Goal: Information Seeking & Learning: Stay updated

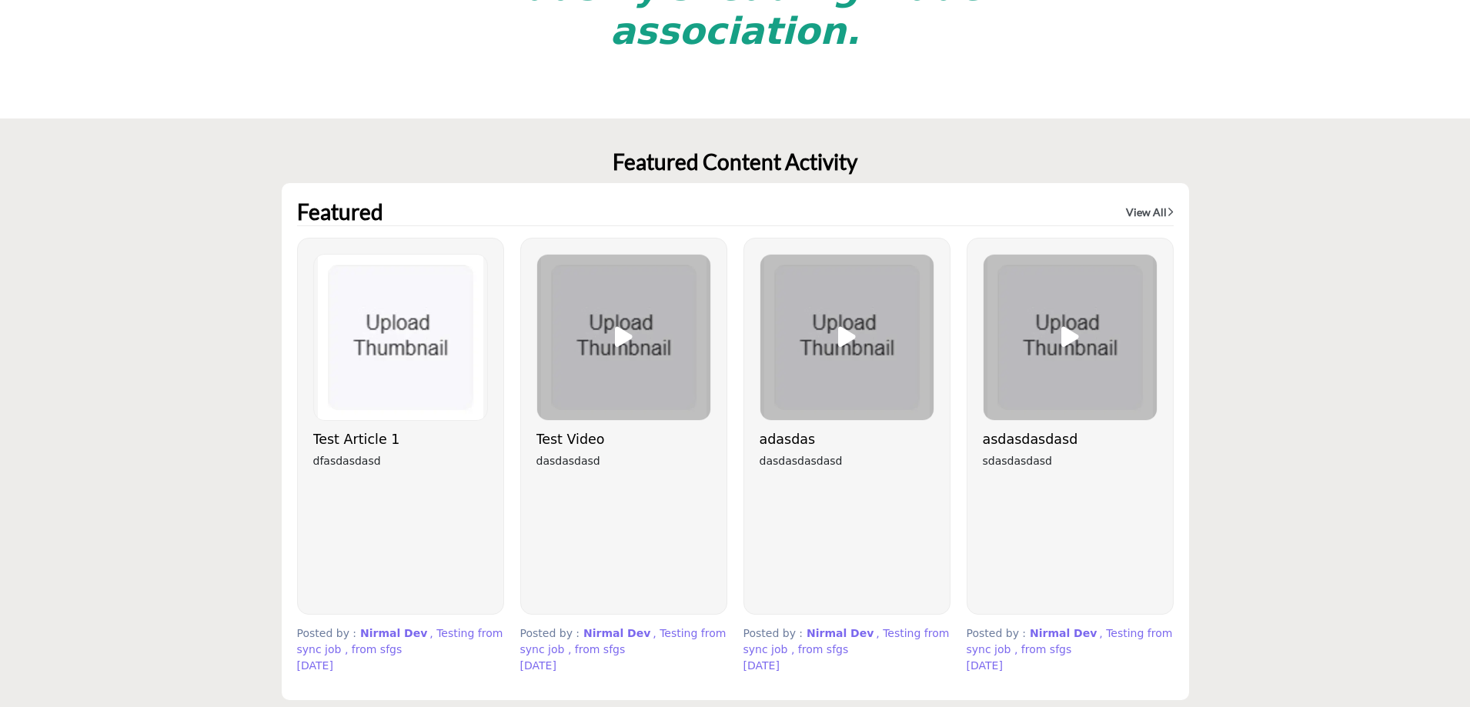
scroll to position [3852, 0]
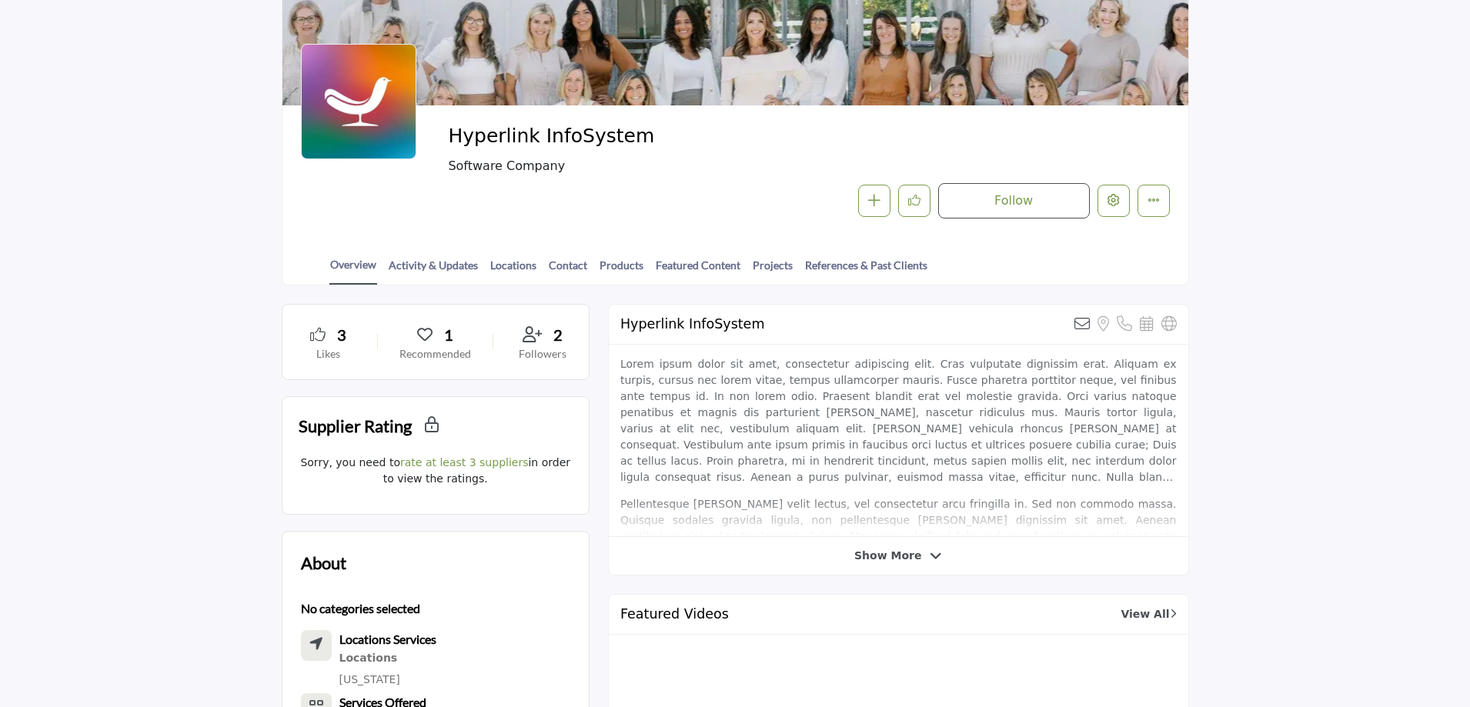
scroll to position [154, 0]
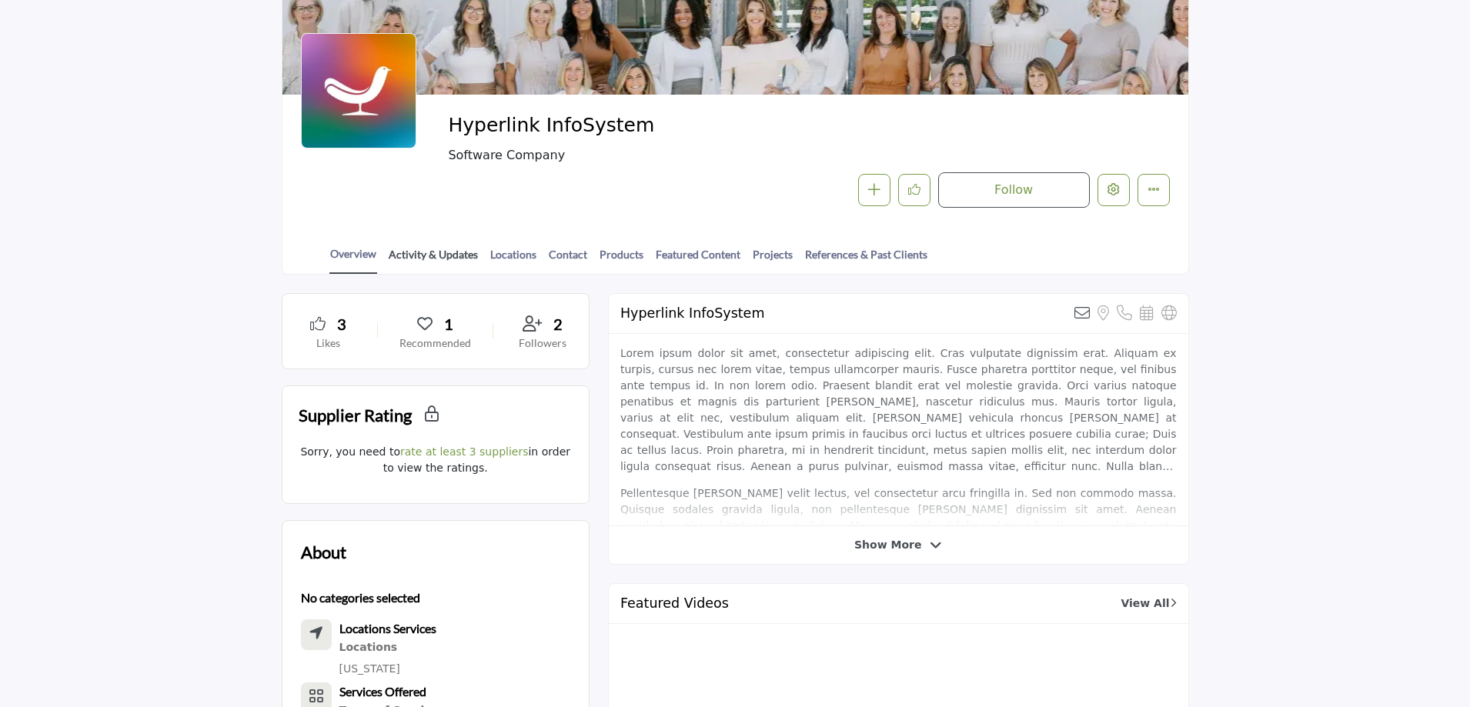
click at [452, 255] on link "Activity & Updates" at bounding box center [433, 259] width 91 height 27
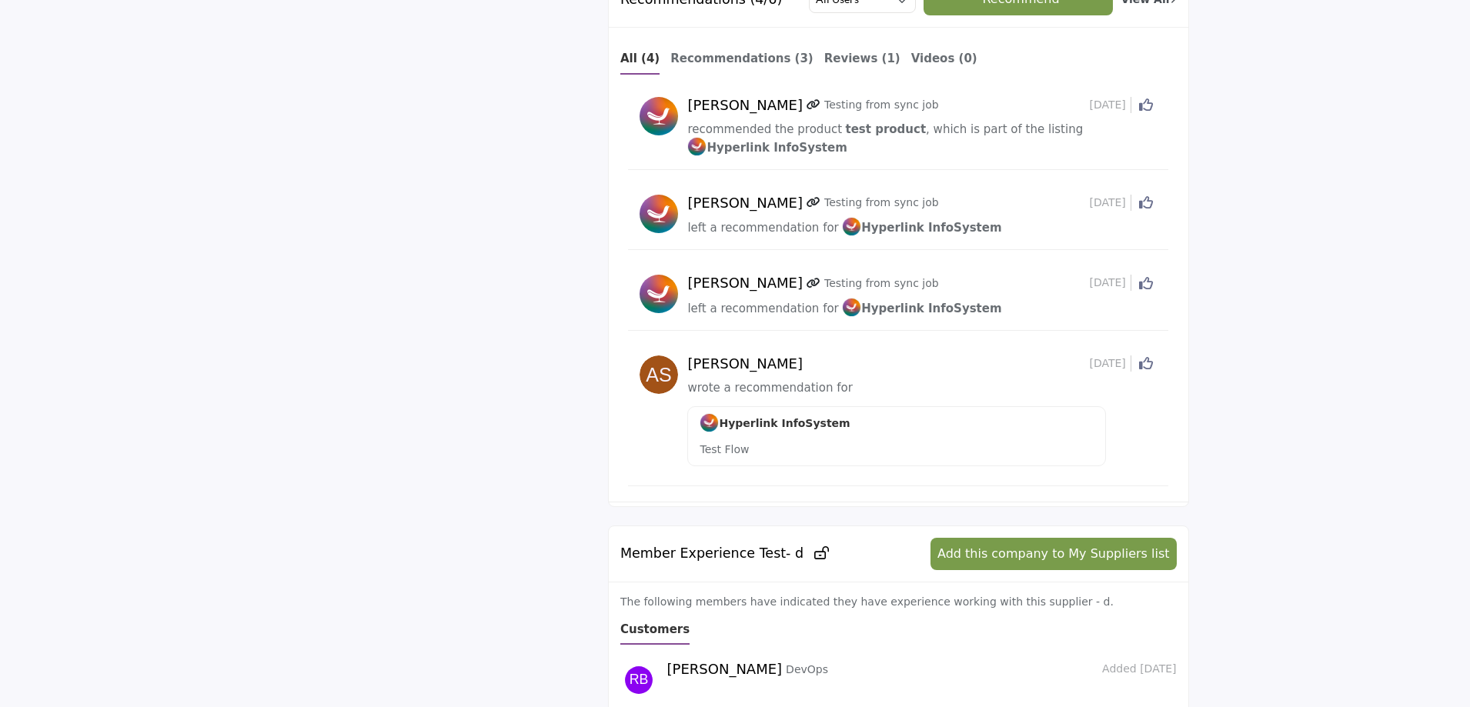
scroll to position [2463, 0]
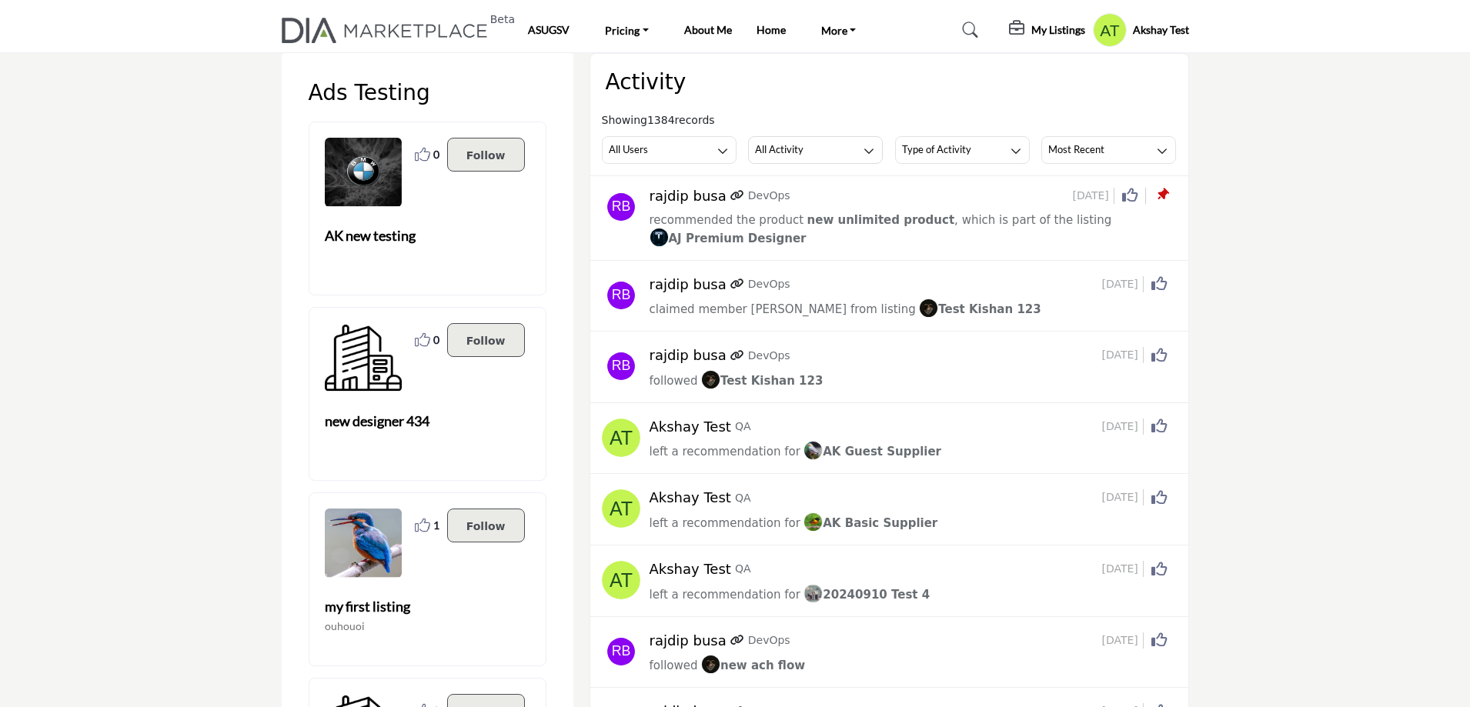
click at [1163, 192] on icon at bounding box center [1162, 194] width 15 height 15
click at [1165, 192] on icon at bounding box center [1162, 194] width 15 height 15
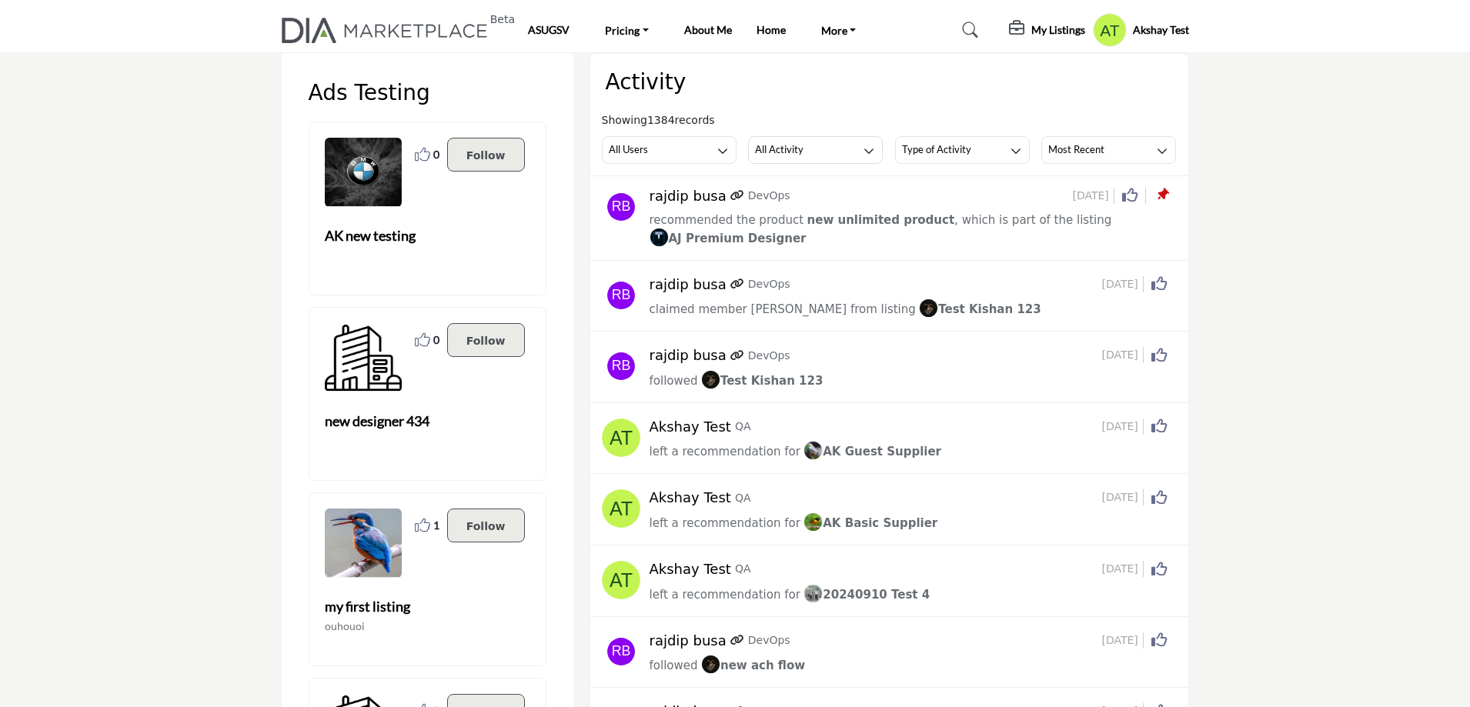
click at [1165, 192] on icon at bounding box center [1162, 194] width 15 height 15
copy div
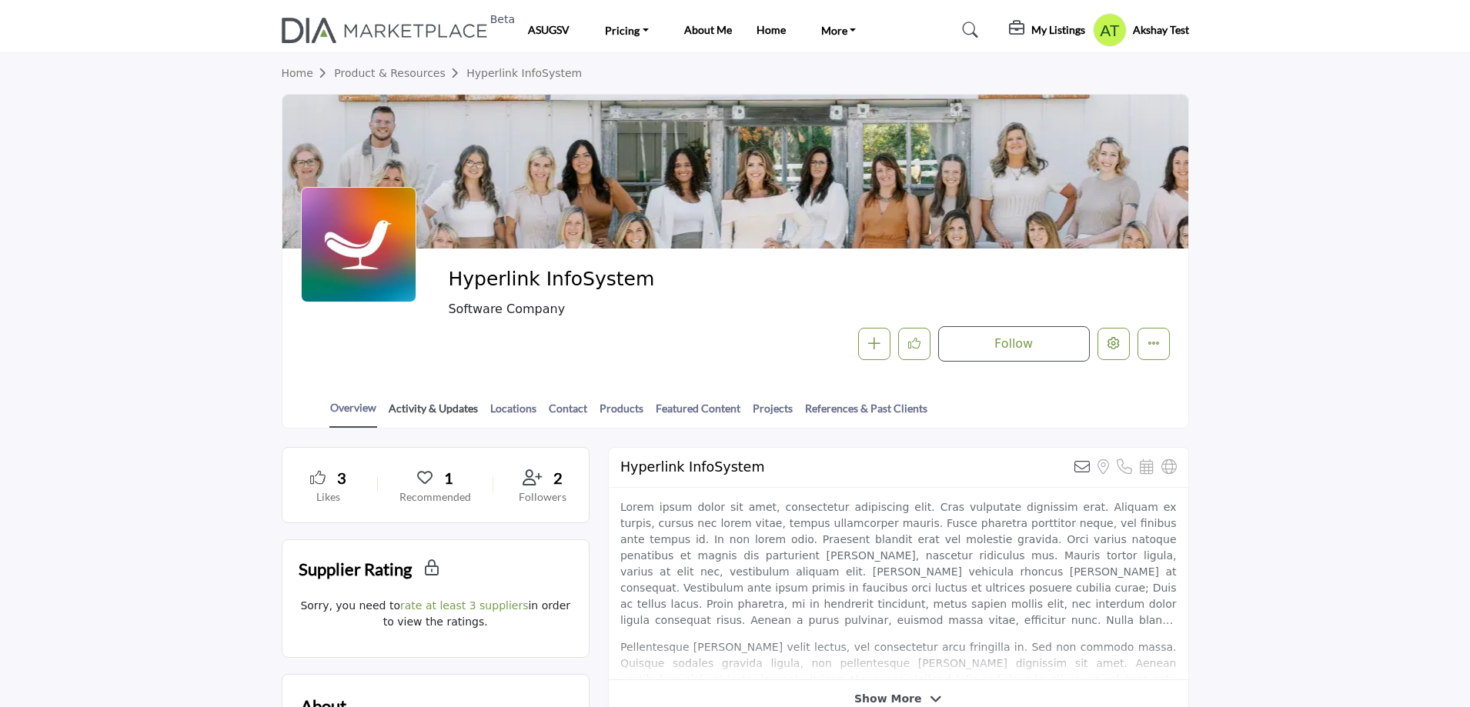
click at [436, 407] on link "Activity & Updates" at bounding box center [433, 413] width 91 height 27
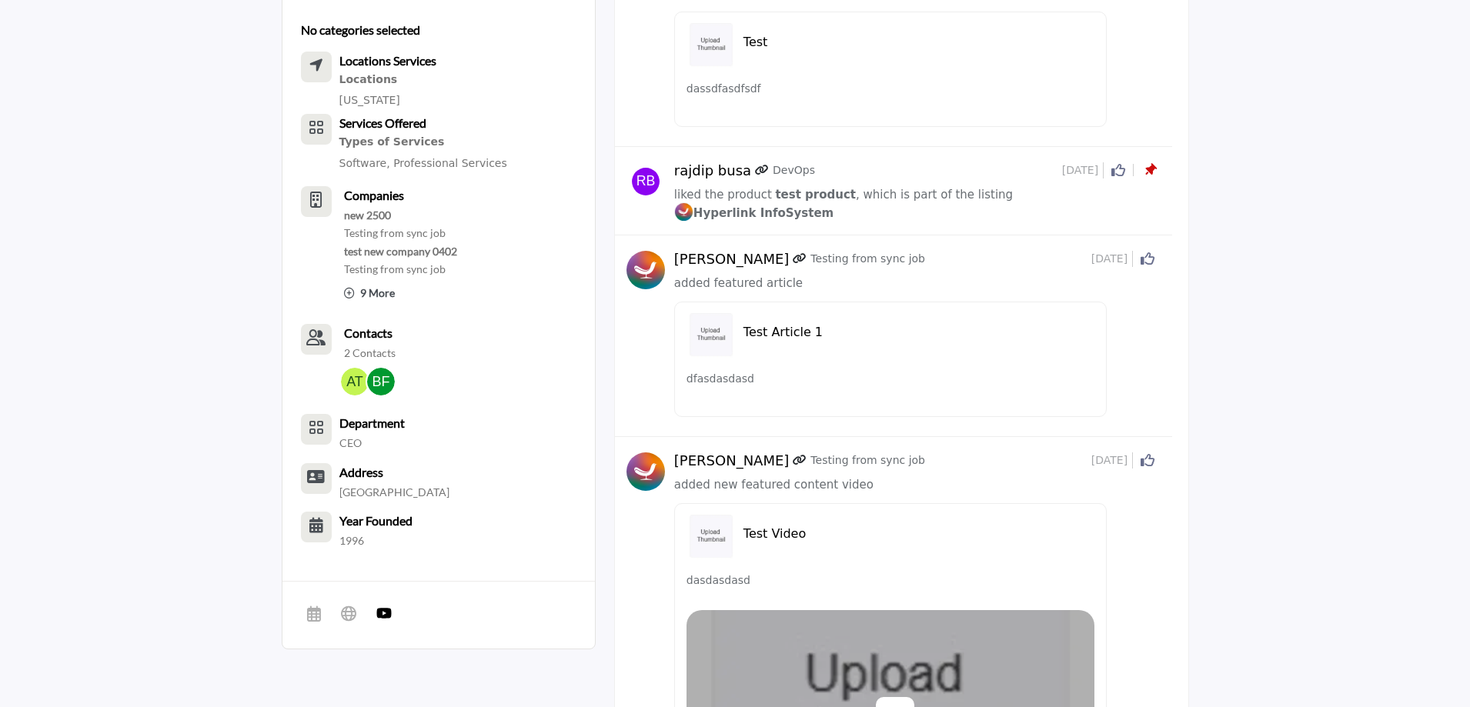
scroll to position [462, 0]
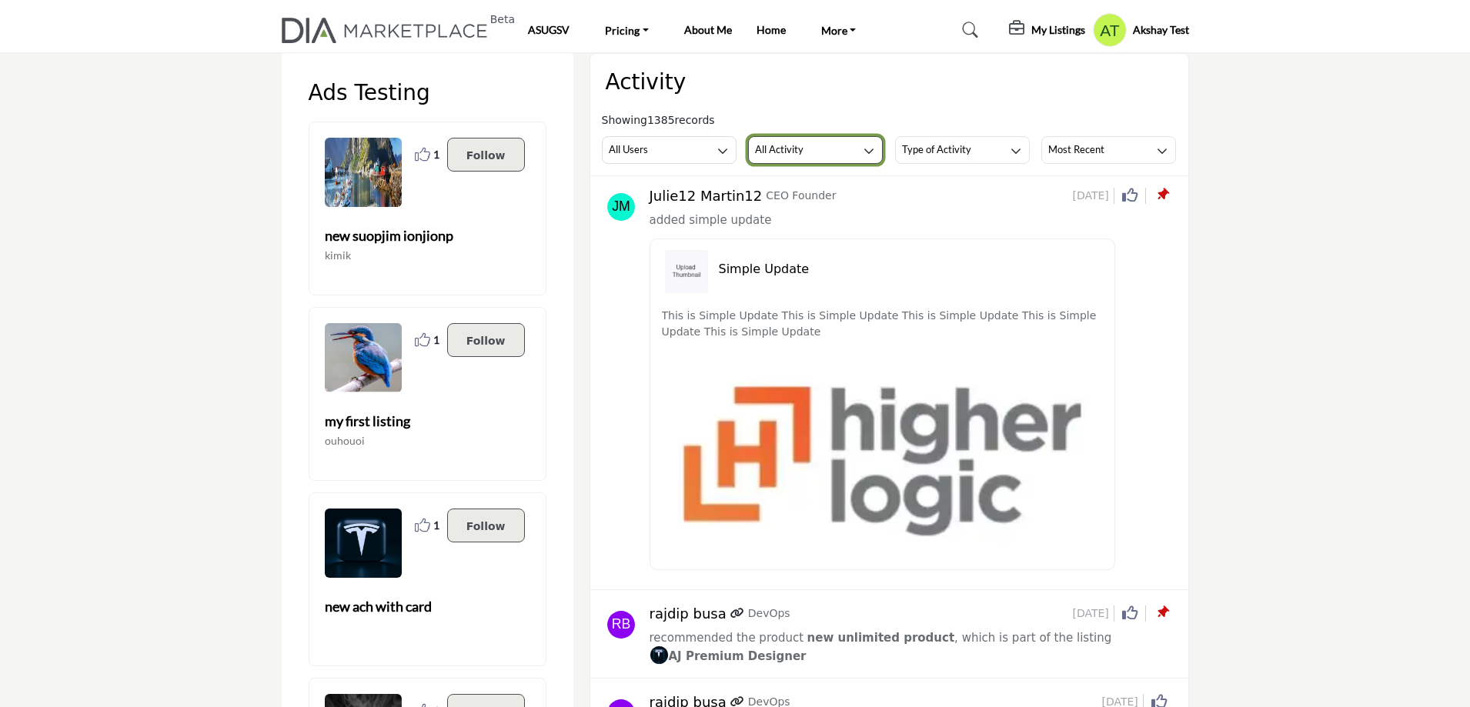
click at [841, 149] on button "All Activity" at bounding box center [815, 150] width 135 height 28
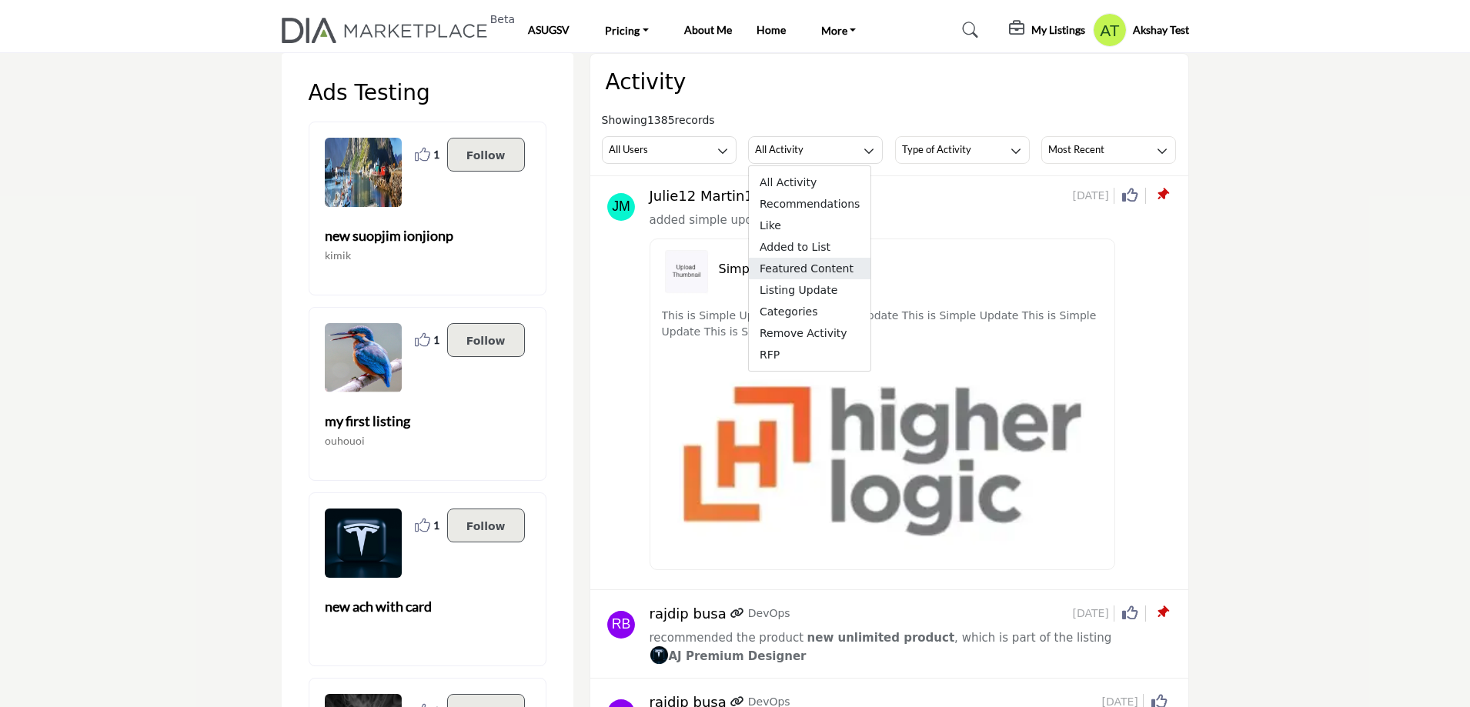
click at [830, 273] on span "Featured Content" at bounding box center [810, 269] width 122 height 22
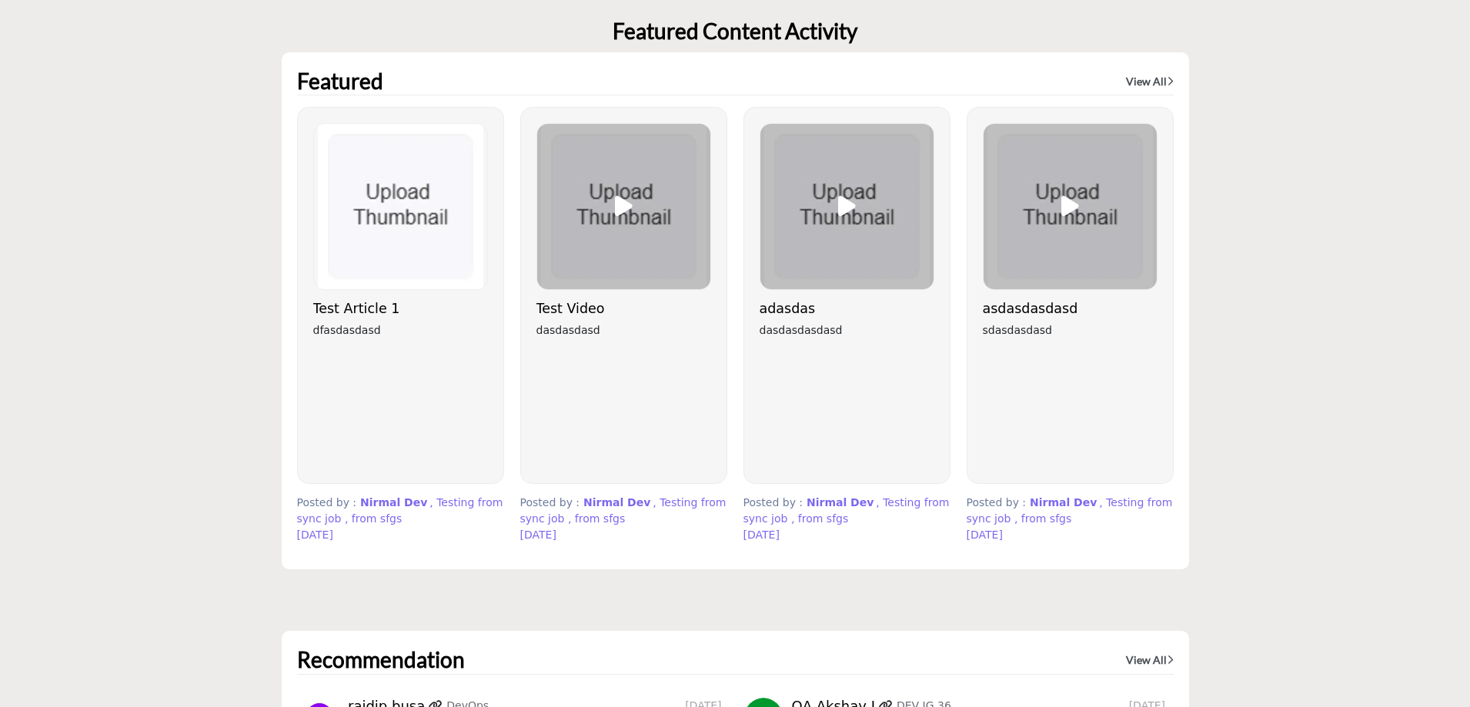
scroll to position [3852, 0]
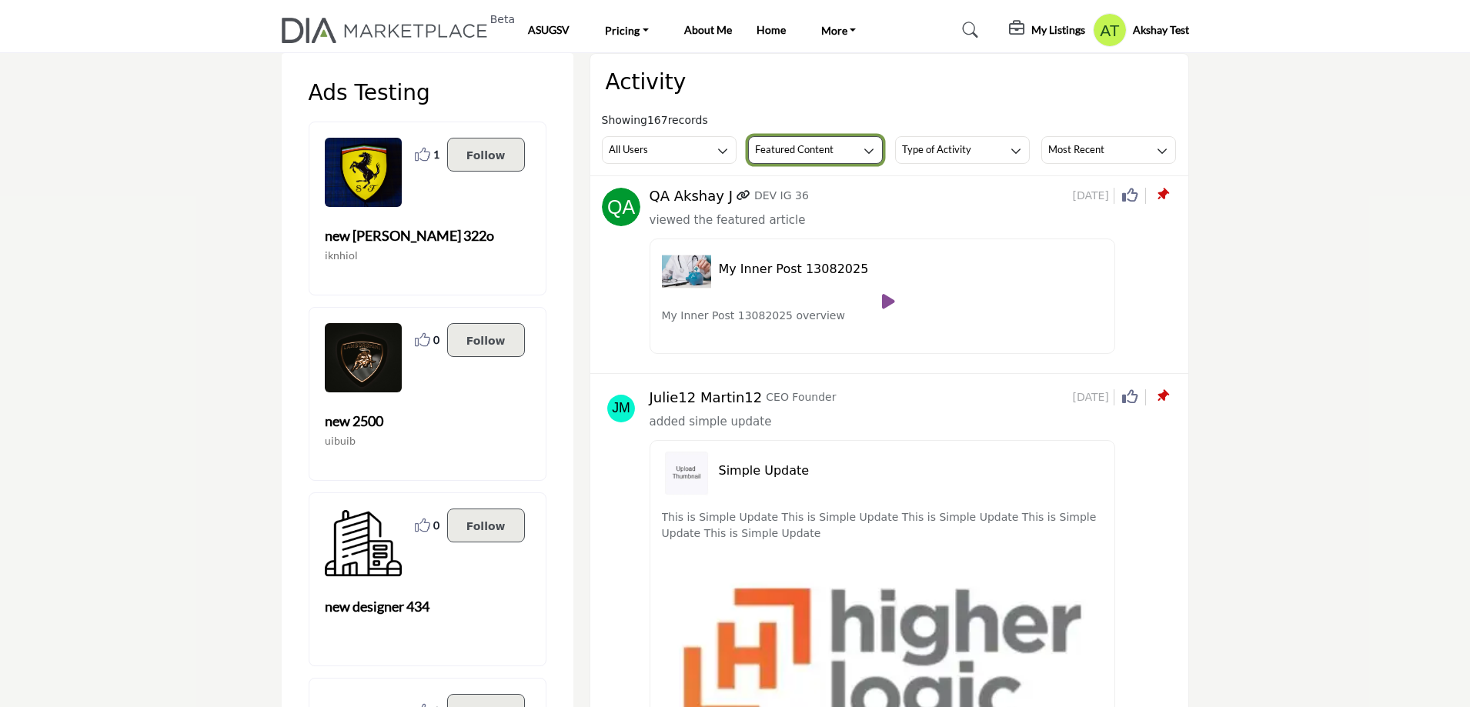
click at [822, 145] on h3 "Featured Content" at bounding box center [794, 149] width 79 height 14
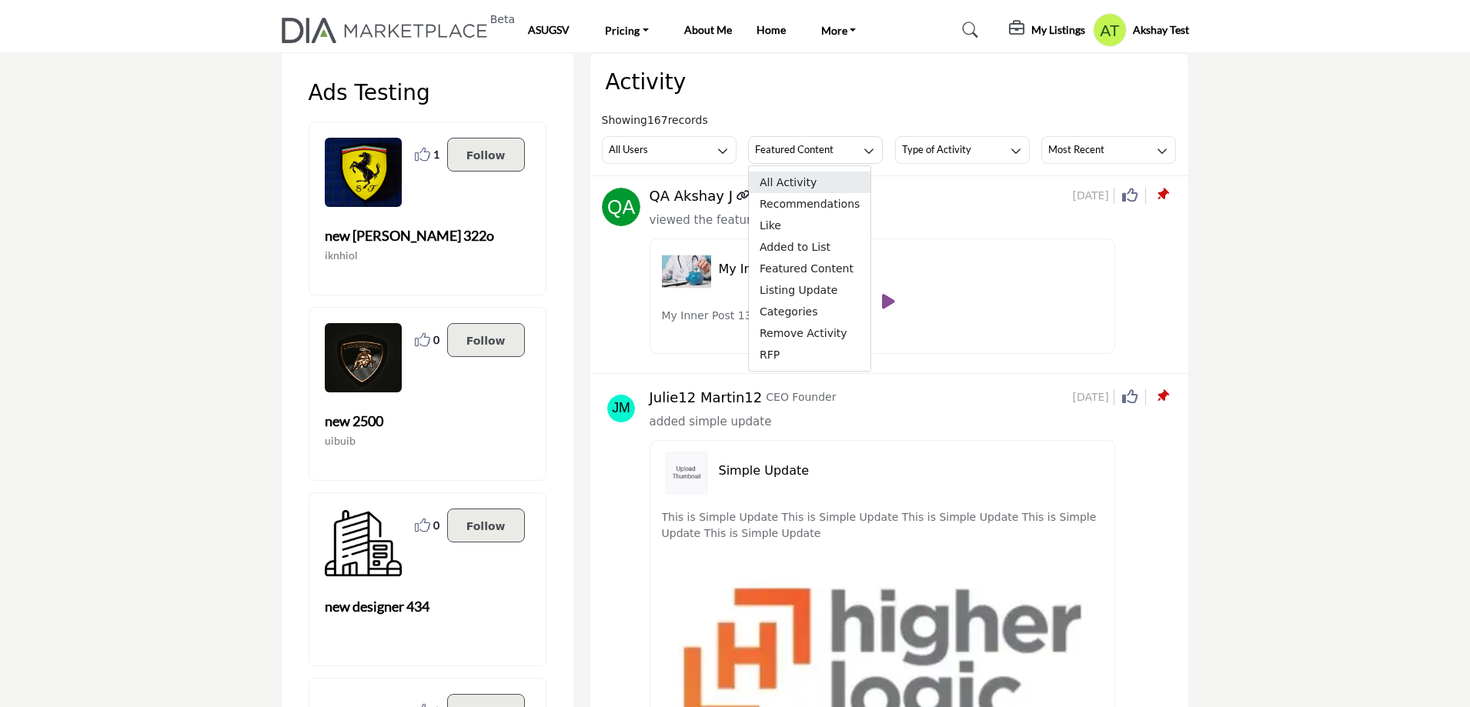
click at [800, 188] on span "All Activity" at bounding box center [810, 183] width 122 height 22
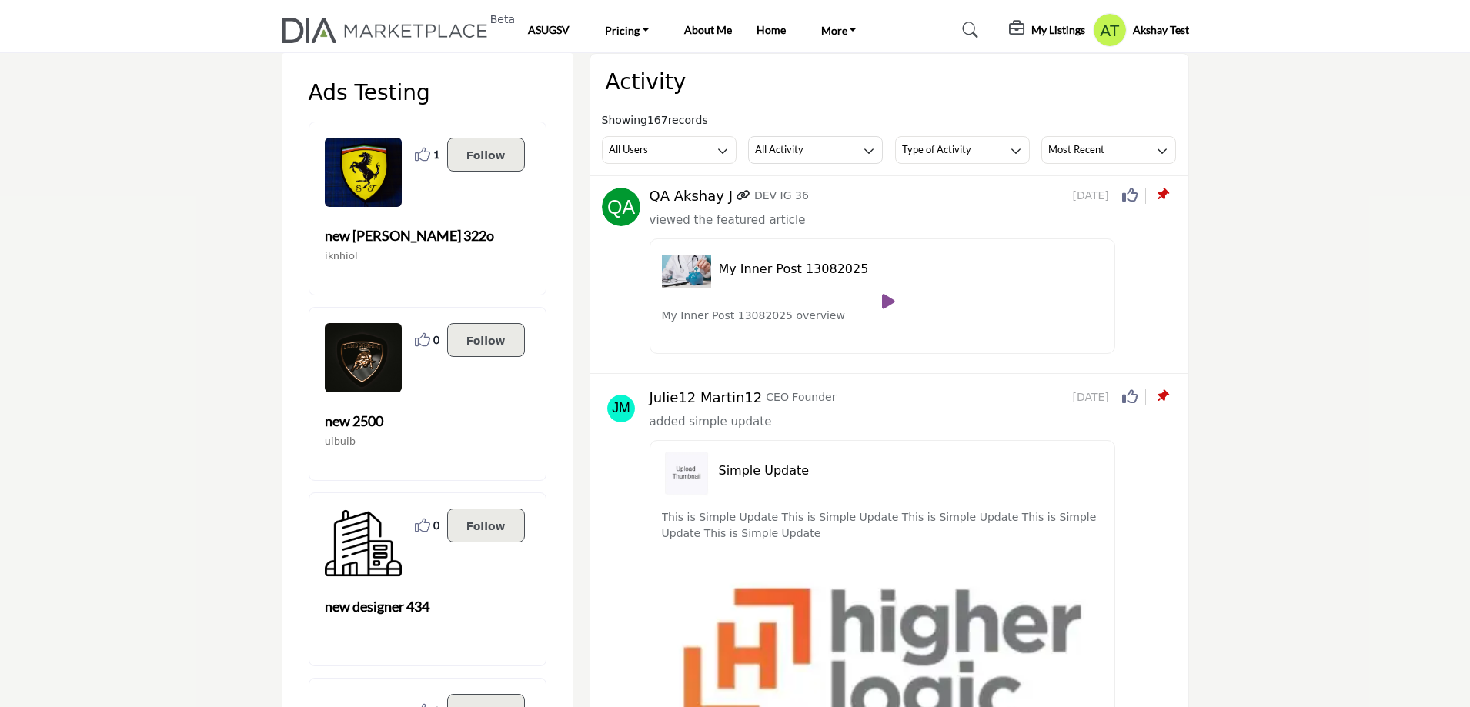
click at [886, 302] on icon at bounding box center [888, 301] width 13 height 17
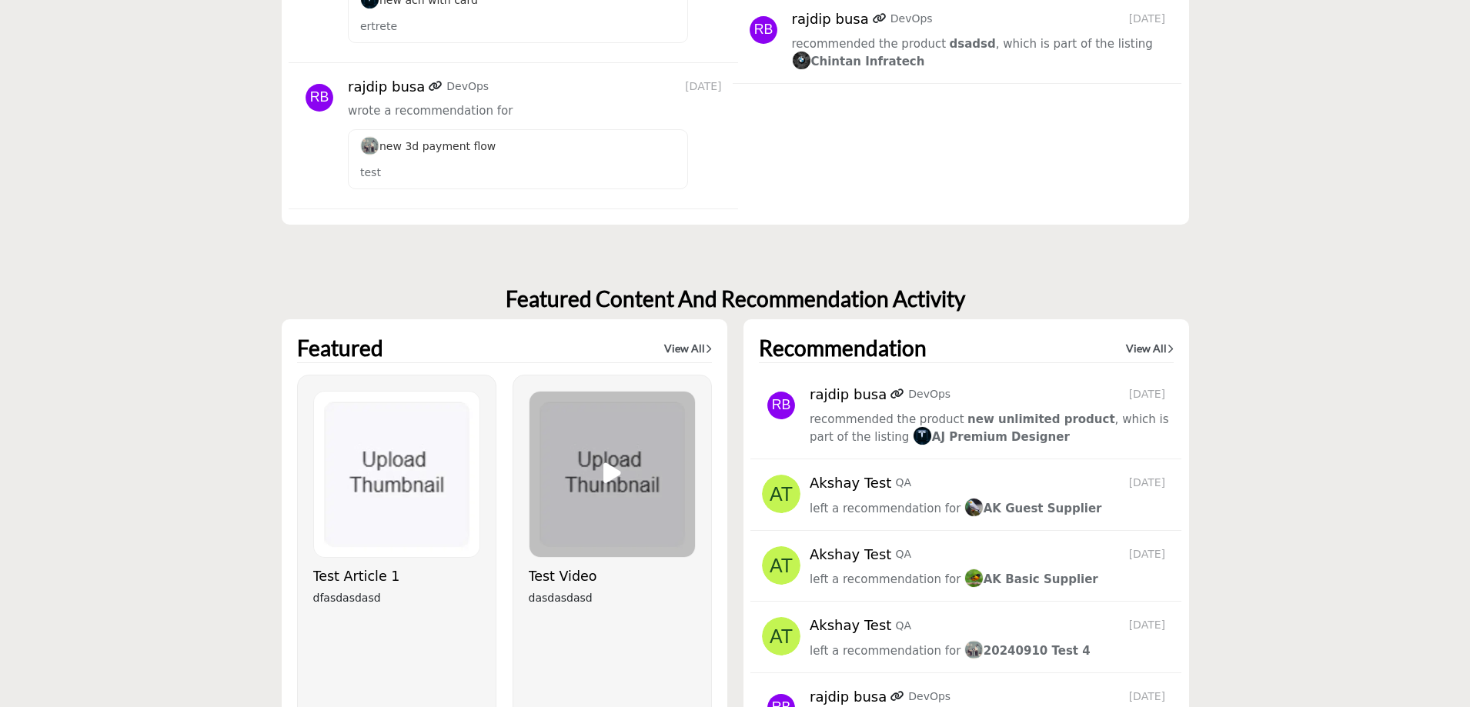
scroll to position [5256, 0]
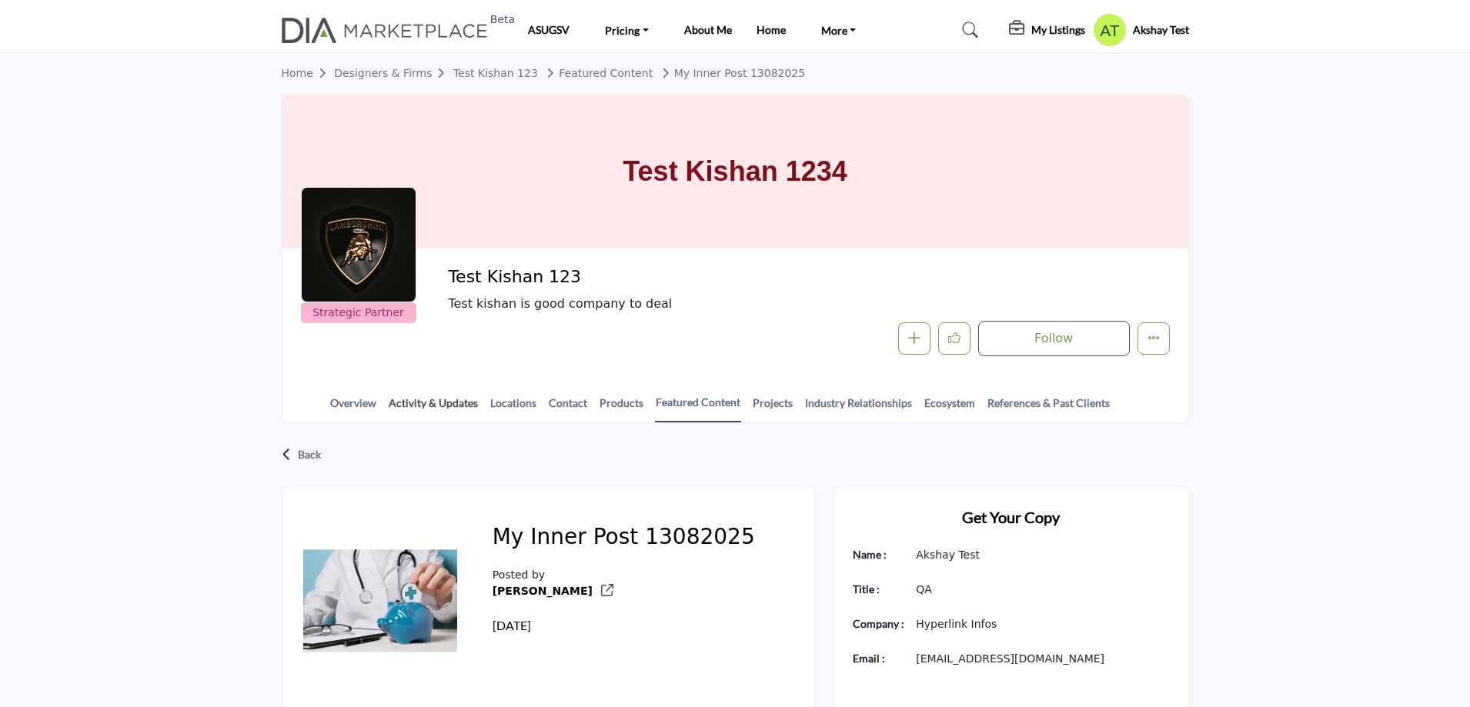
click at [410, 404] on link "Activity & Updates" at bounding box center [433, 408] width 91 height 27
click at [1418, 181] on section "Home Designers & Firms Test Kishan 123 Featured Content My Inner Post 13082025 …" at bounding box center [735, 238] width 1470 height 370
click at [8, 321] on section "Home Designers & Firms Test Kishan 123 Featured Content My Inner Post 13082025 …" at bounding box center [735, 238] width 1470 height 370
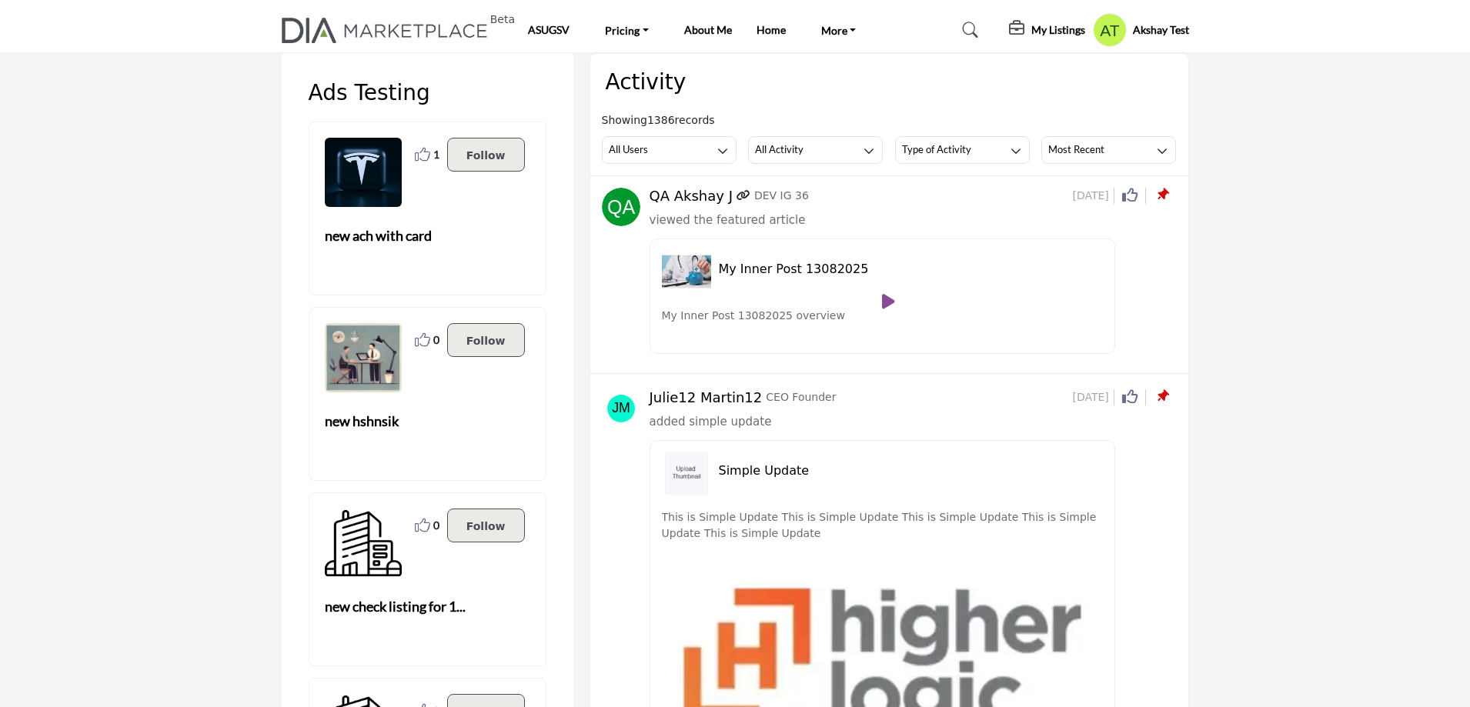
drag, startPoint x: 1048, startPoint y: 197, endPoint x: 1111, endPoint y: 201, distance: 62.5
click at [1111, 201] on span "[DATE]" at bounding box center [1093, 196] width 42 height 16
copy span "[DATE]"
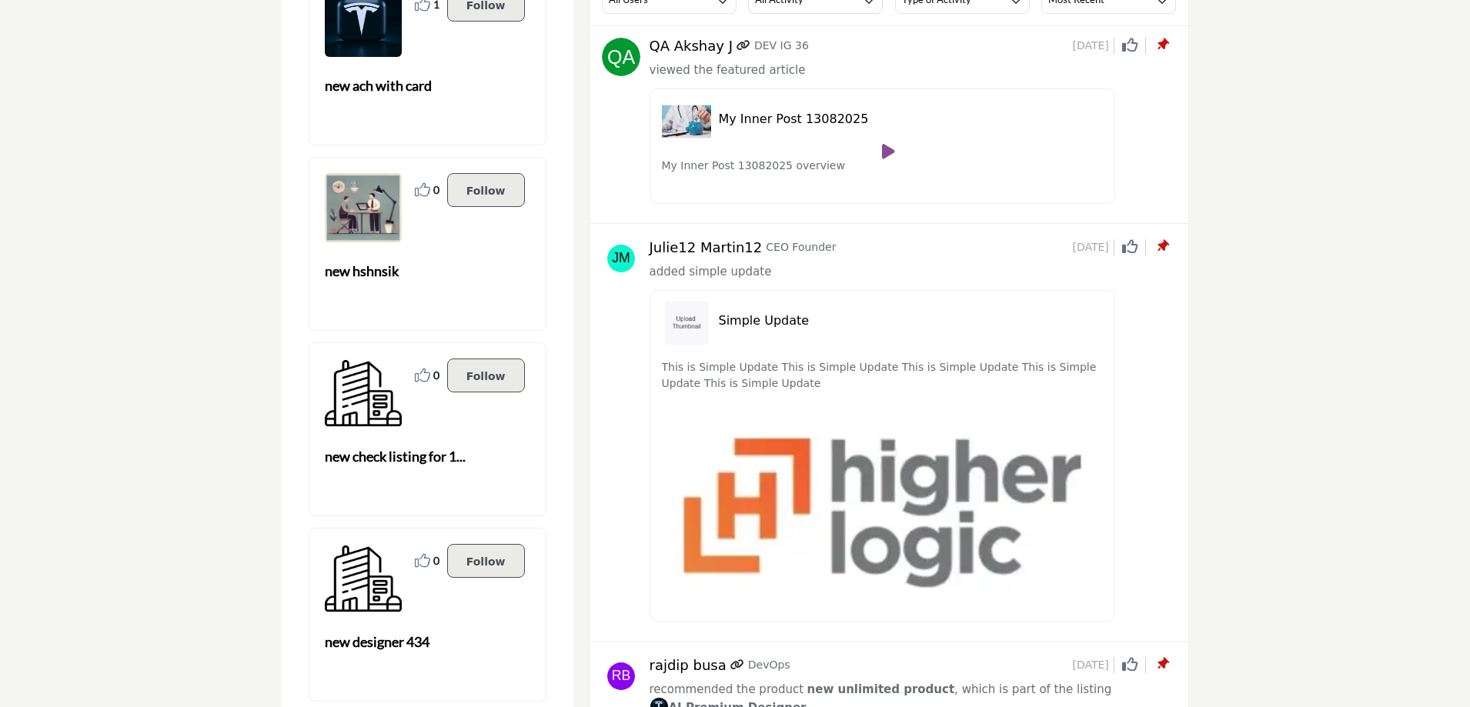
scroll to position [154, 0]
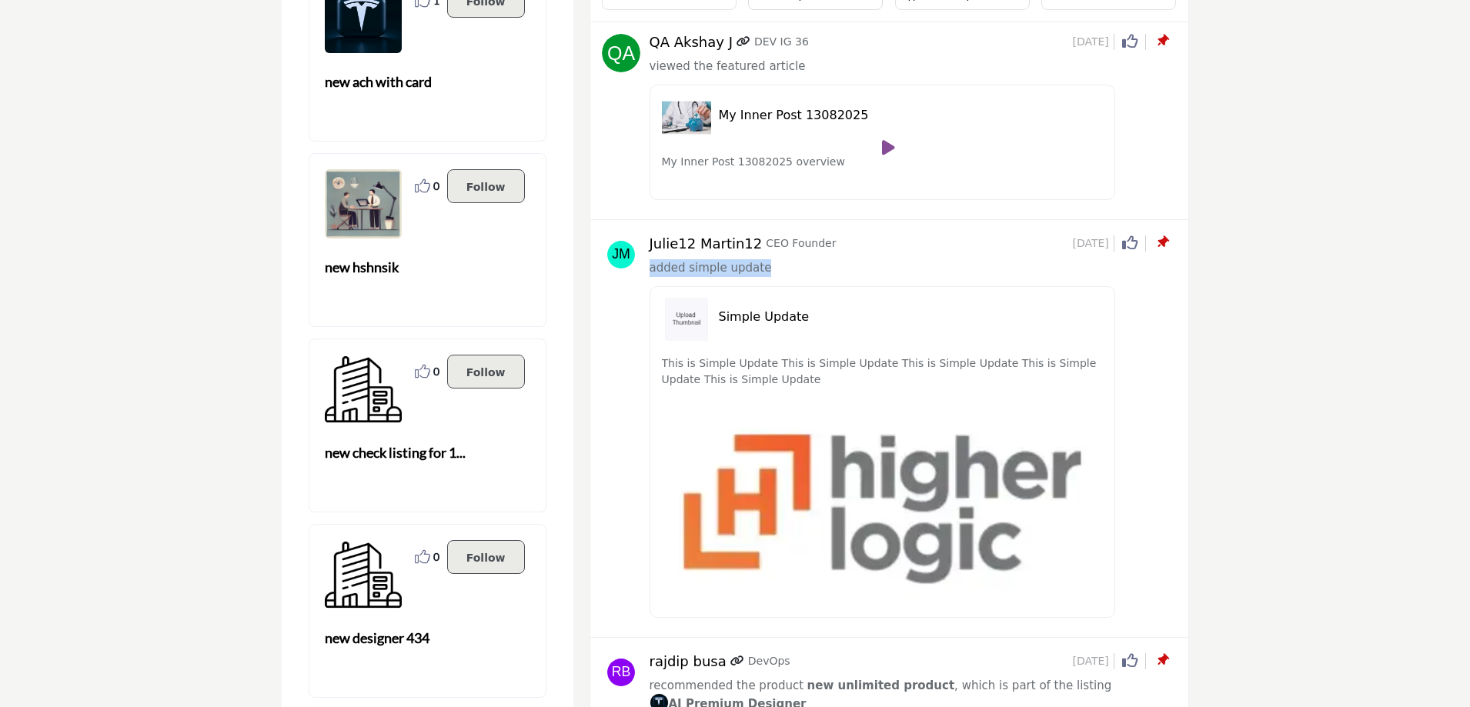
drag, startPoint x: 767, startPoint y: 273, endPoint x: 647, endPoint y: 277, distance: 120.9
click at [647, 277] on div "Julie12 Martin12 CEO Founder 1 month ago Click to Like this activity 0 0 added …" at bounding box center [889, 431] width 575 height 390
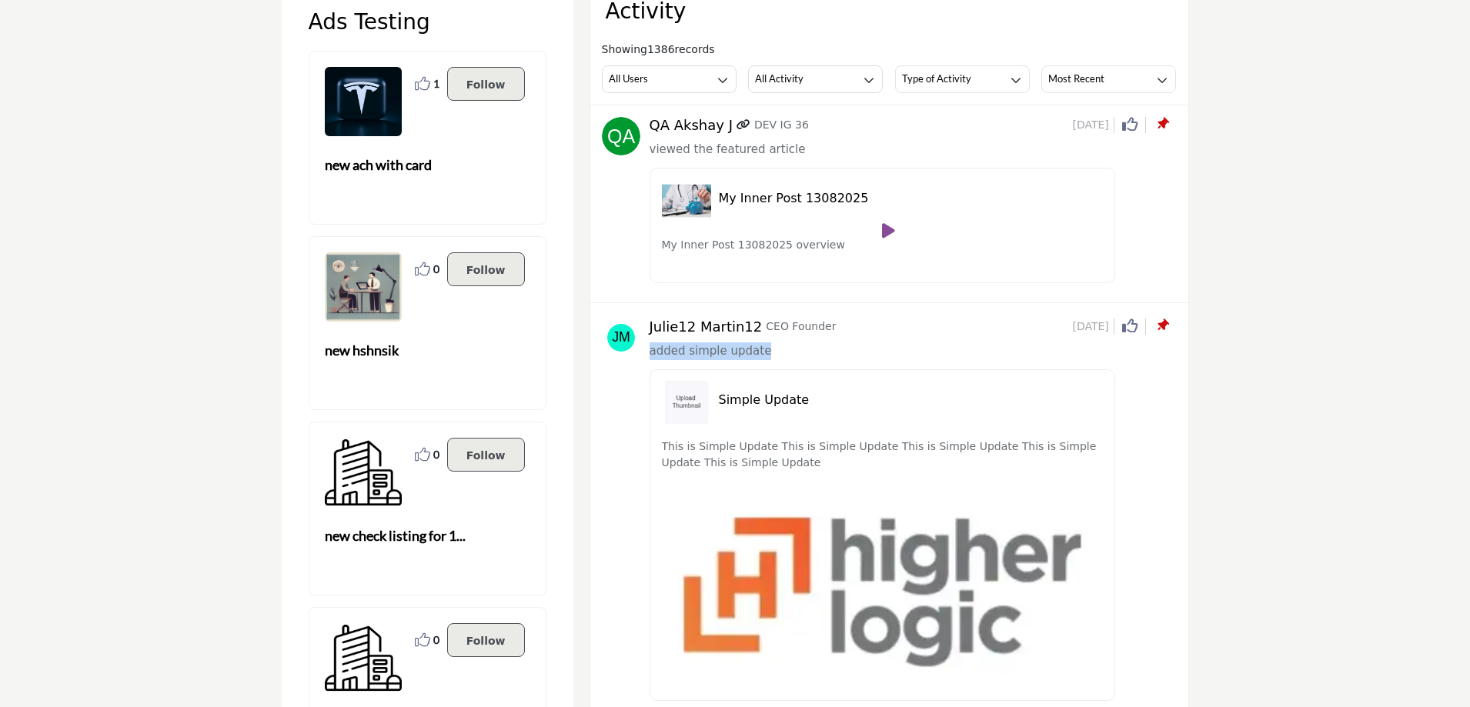
scroll to position [0, 0]
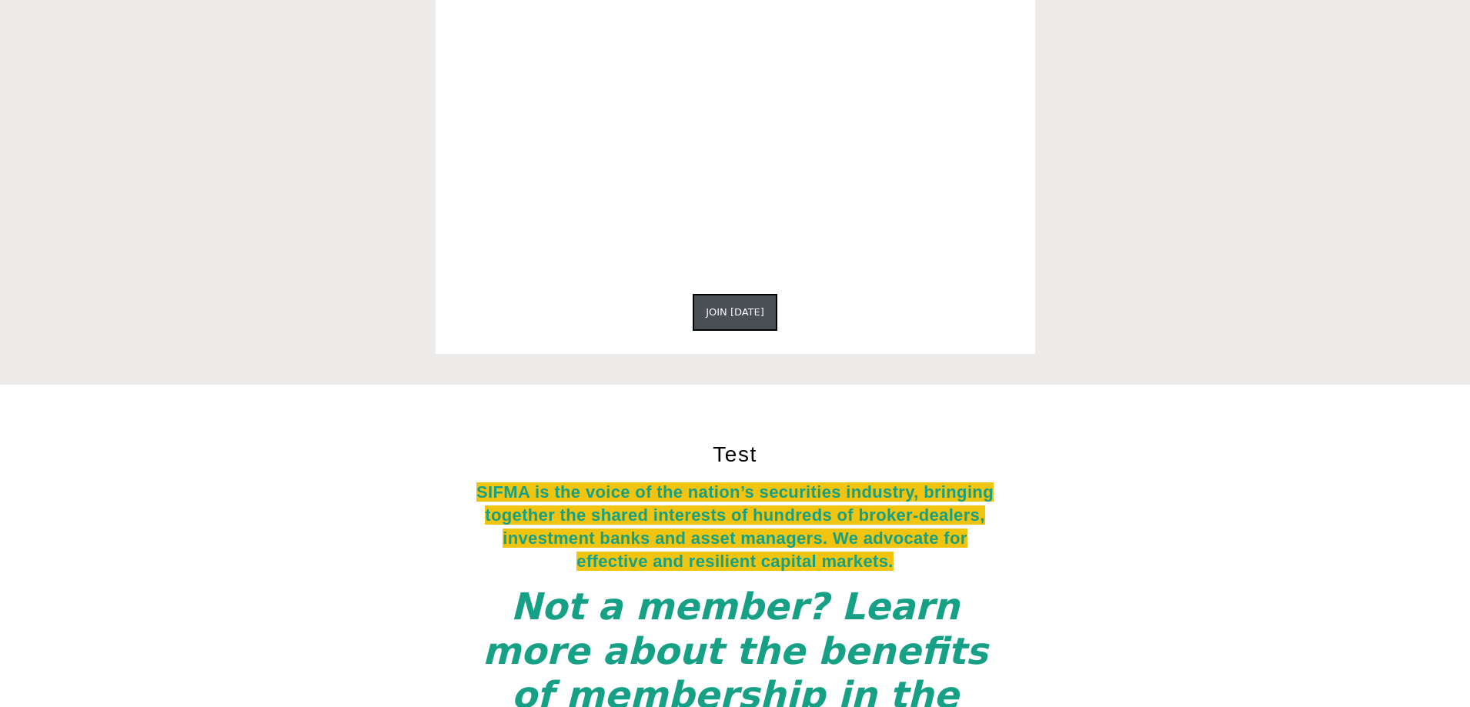
scroll to position [3255, 0]
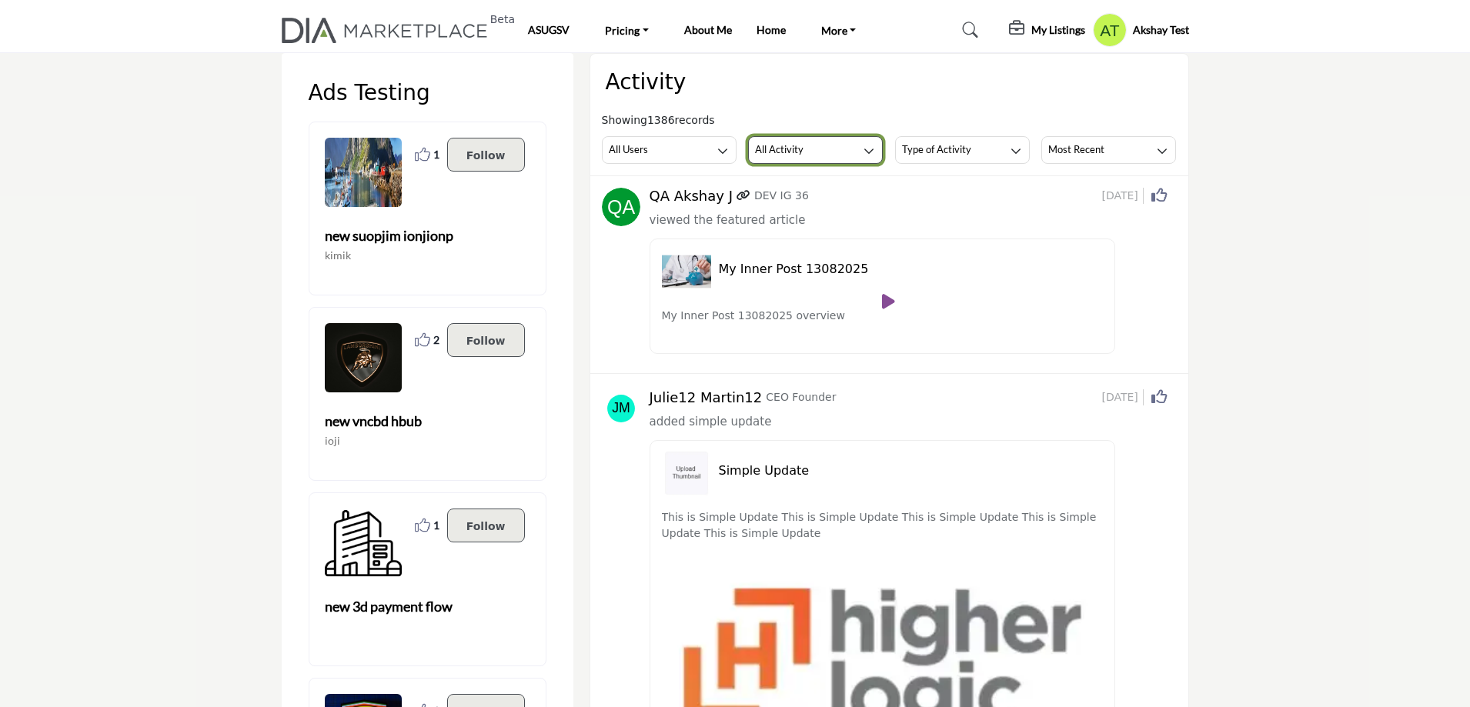
click at [841, 152] on button "All Activity" at bounding box center [815, 150] width 135 height 28
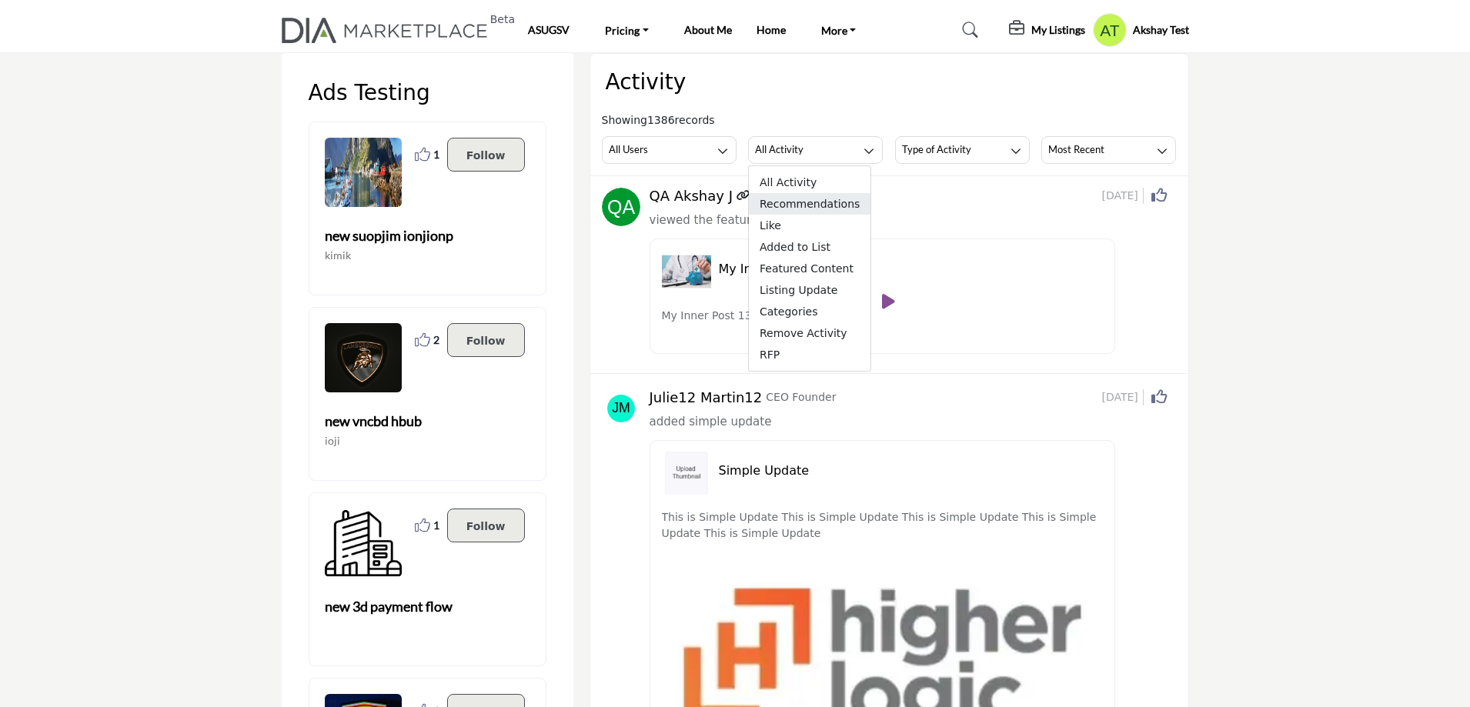
click at [807, 210] on span "Recommendations" at bounding box center [810, 204] width 122 height 22
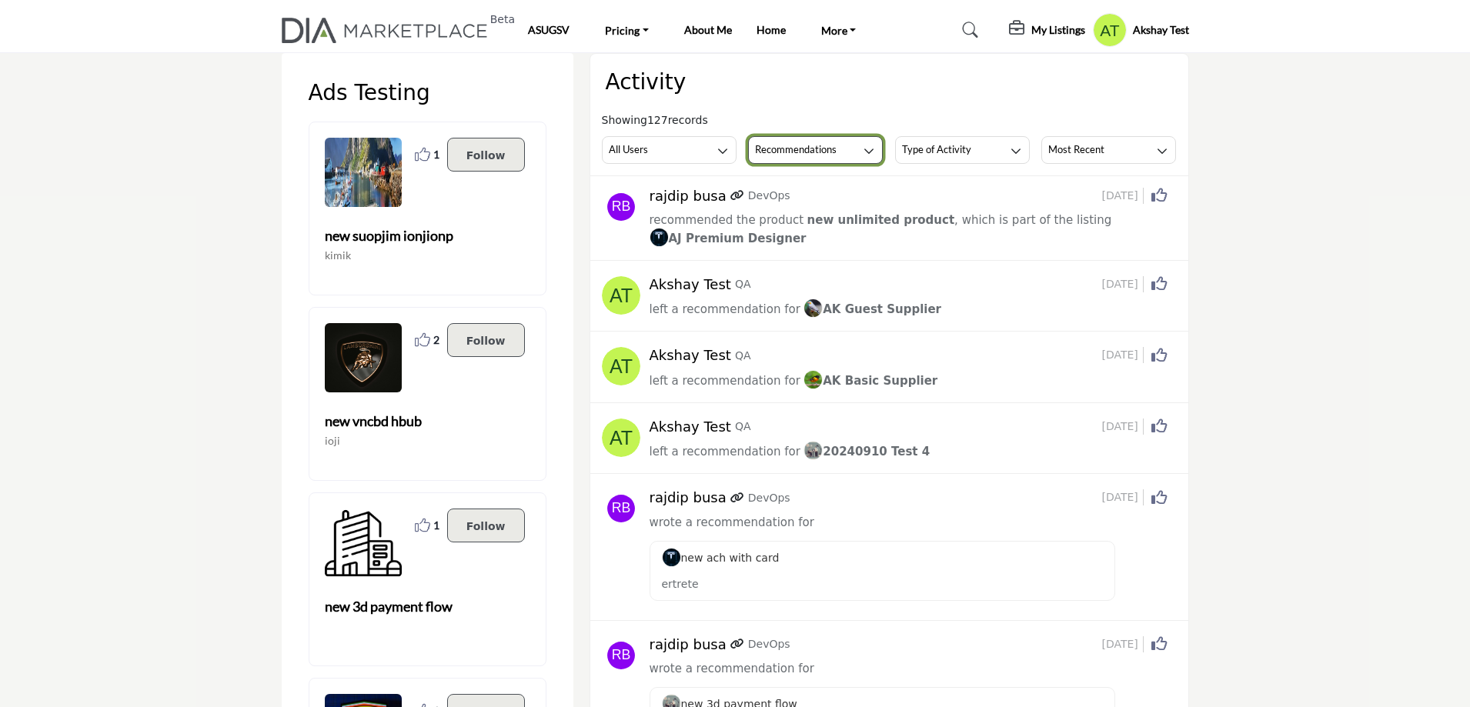
click at [805, 152] on h3 "Recommendations" at bounding box center [796, 149] width 82 height 14
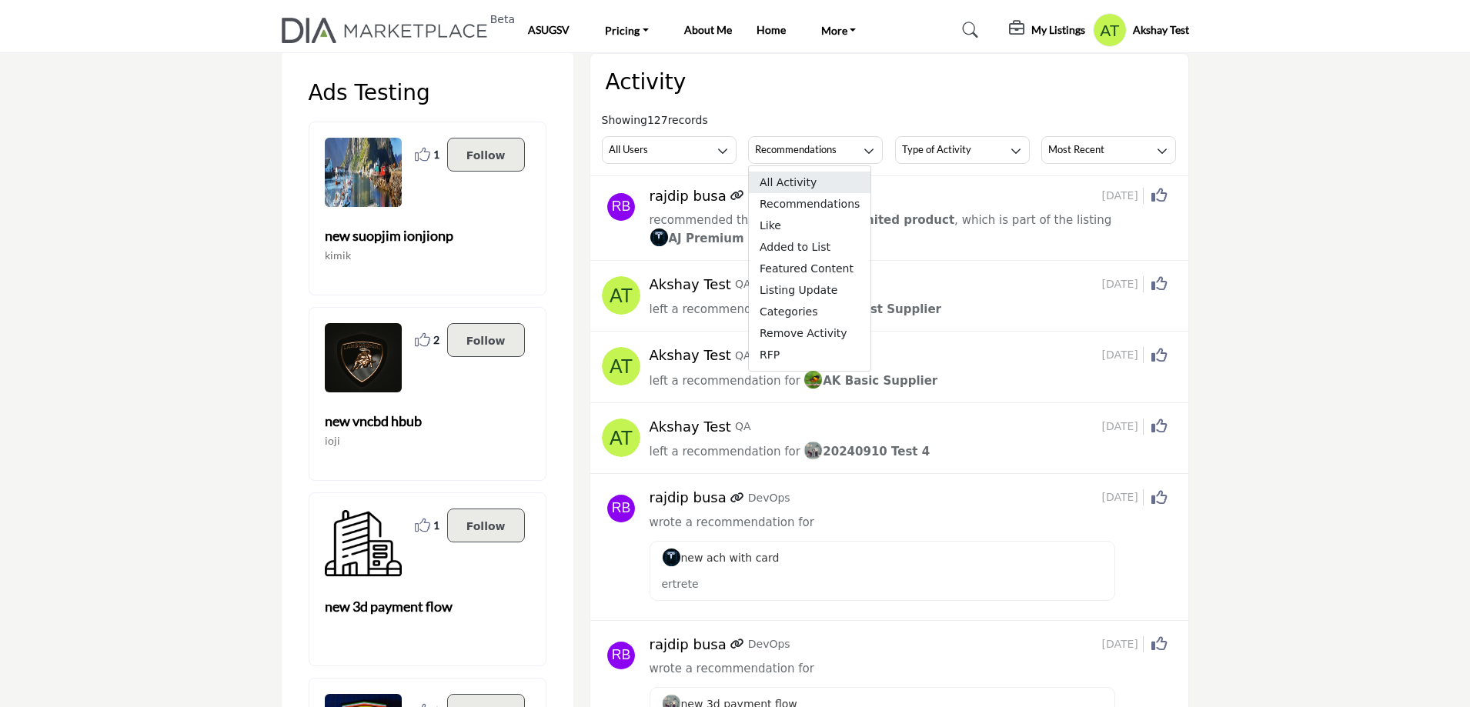
click at [781, 182] on span "All Activity" at bounding box center [810, 183] width 122 height 22
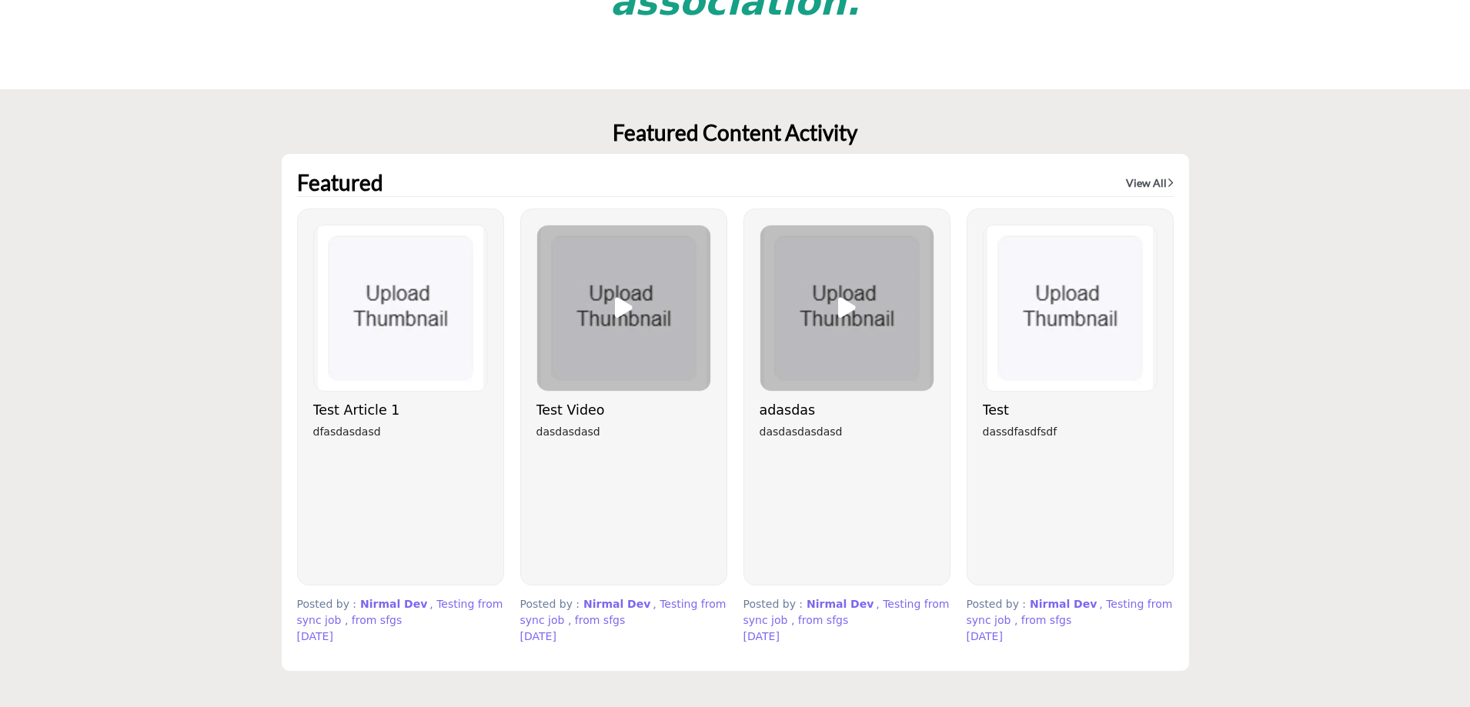
scroll to position [3948, 0]
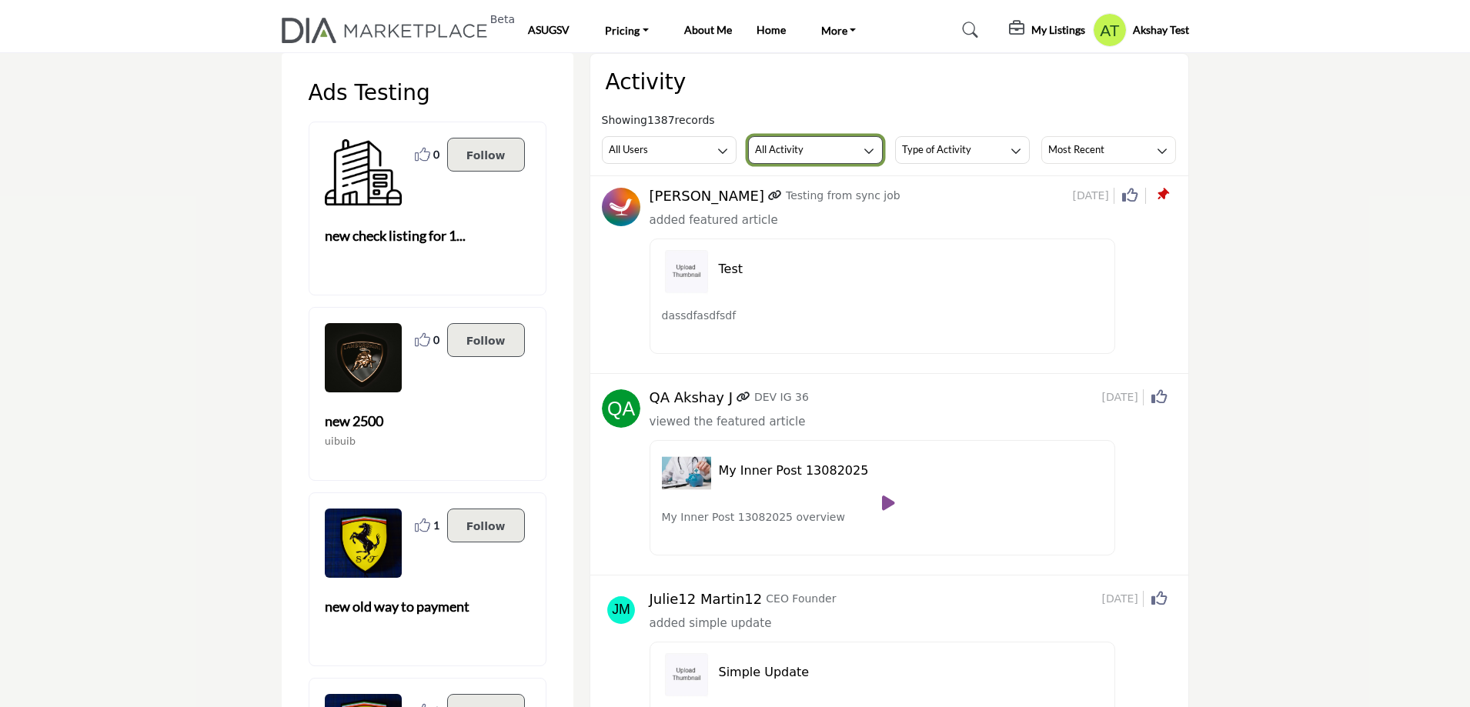
click at [830, 145] on button "All Activity" at bounding box center [815, 150] width 135 height 28
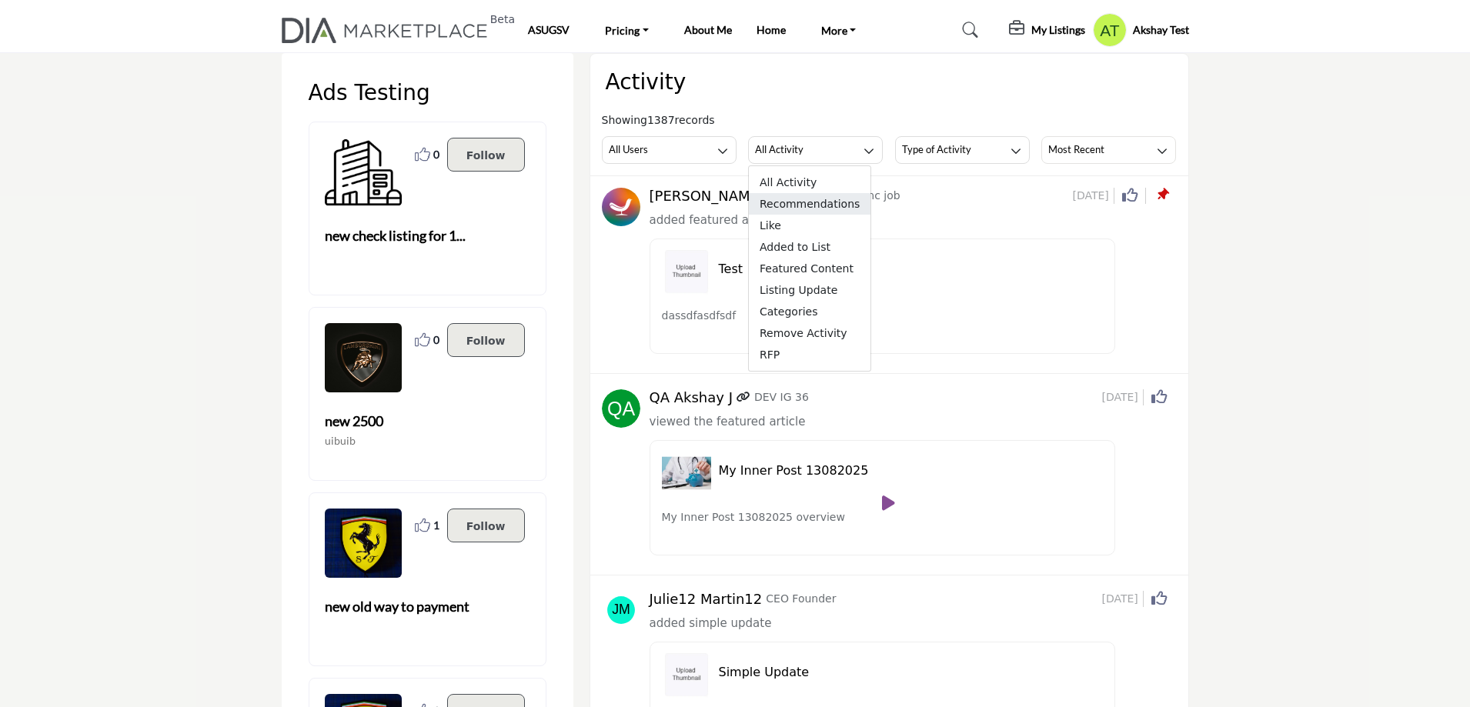
click at [800, 211] on span "Recommendations" at bounding box center [810, 204] width 122 height 22
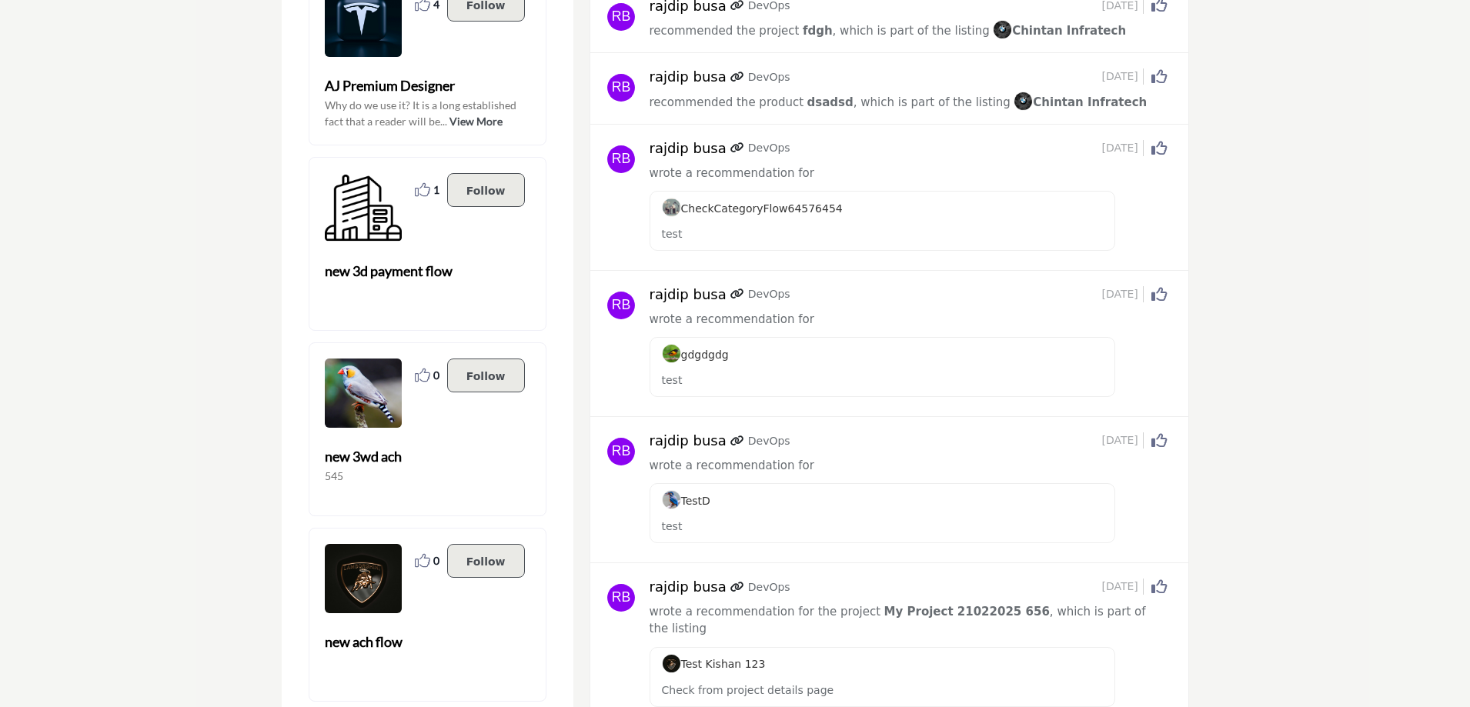
scroll to position [616, 0]
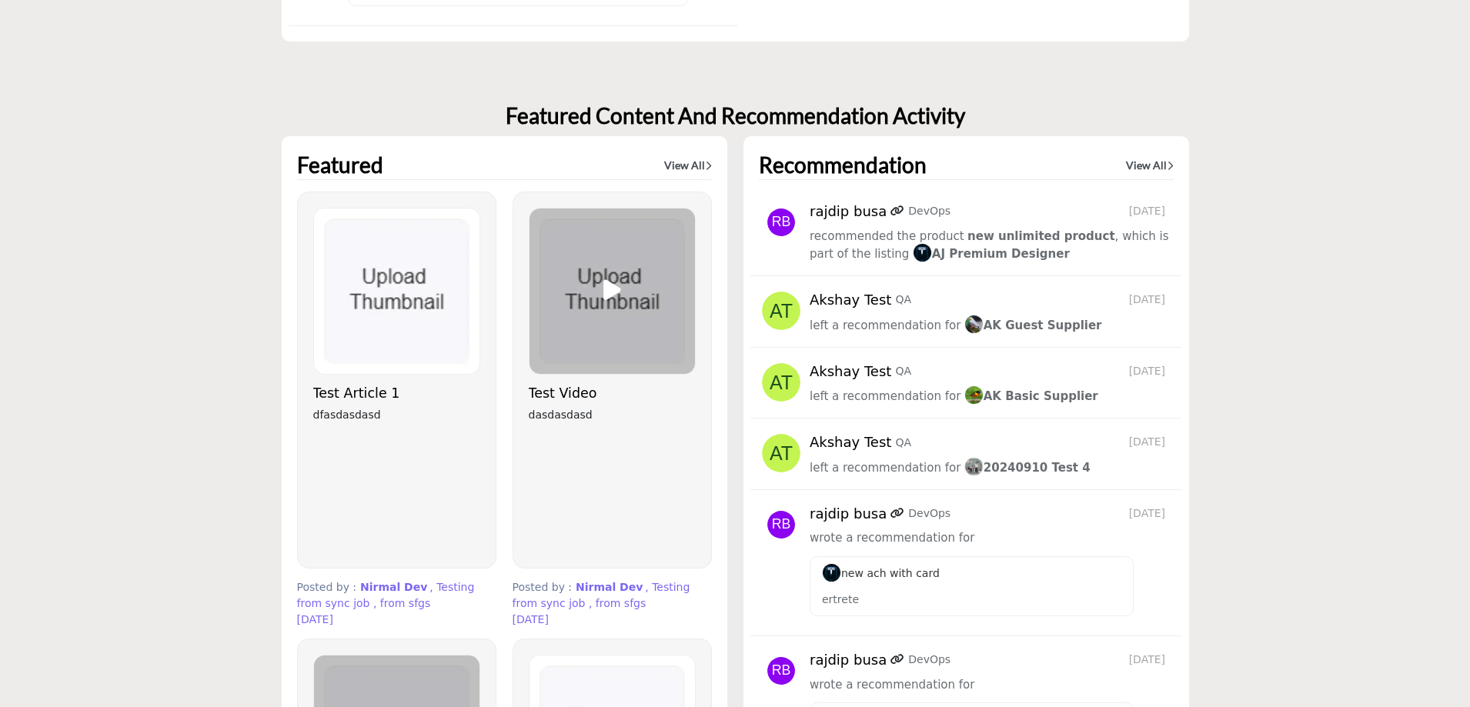
scroll to position [5160, 0]
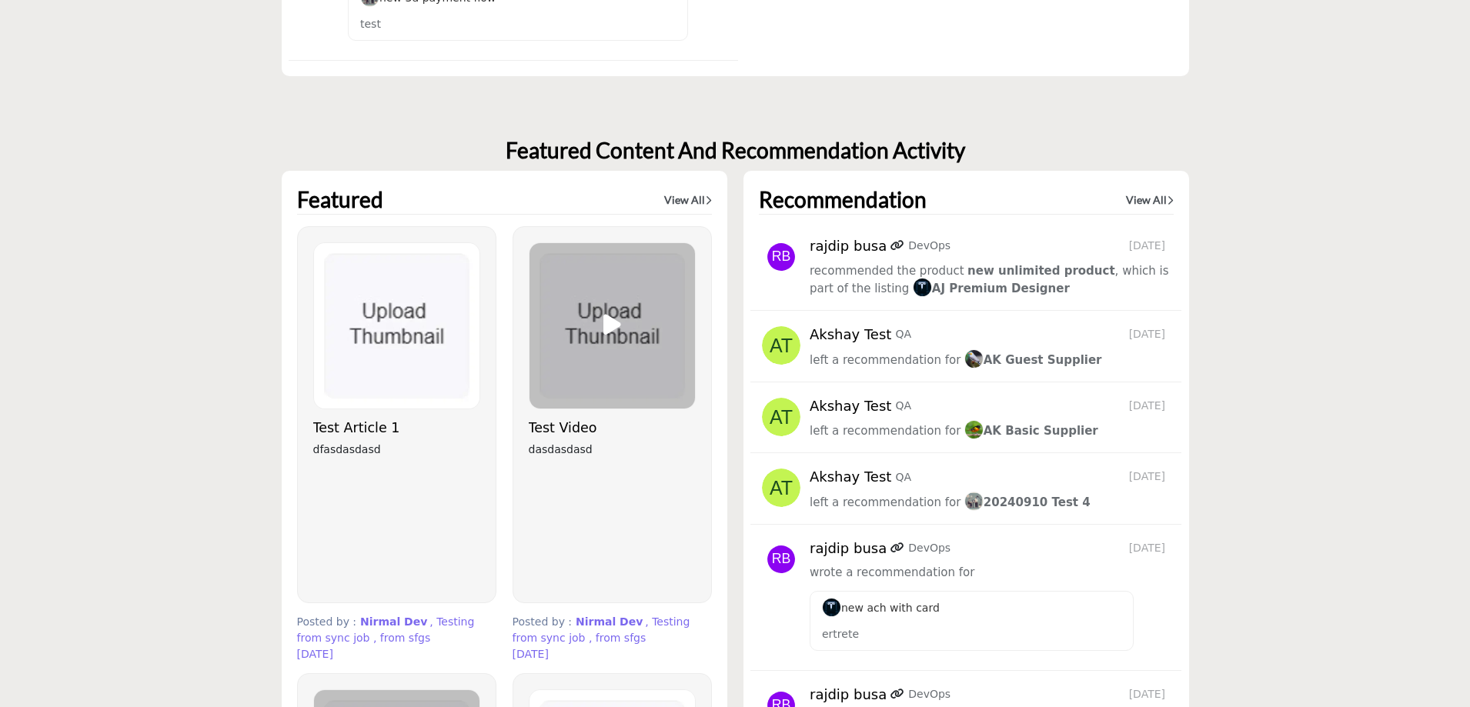
scroll to position [4929, 0]
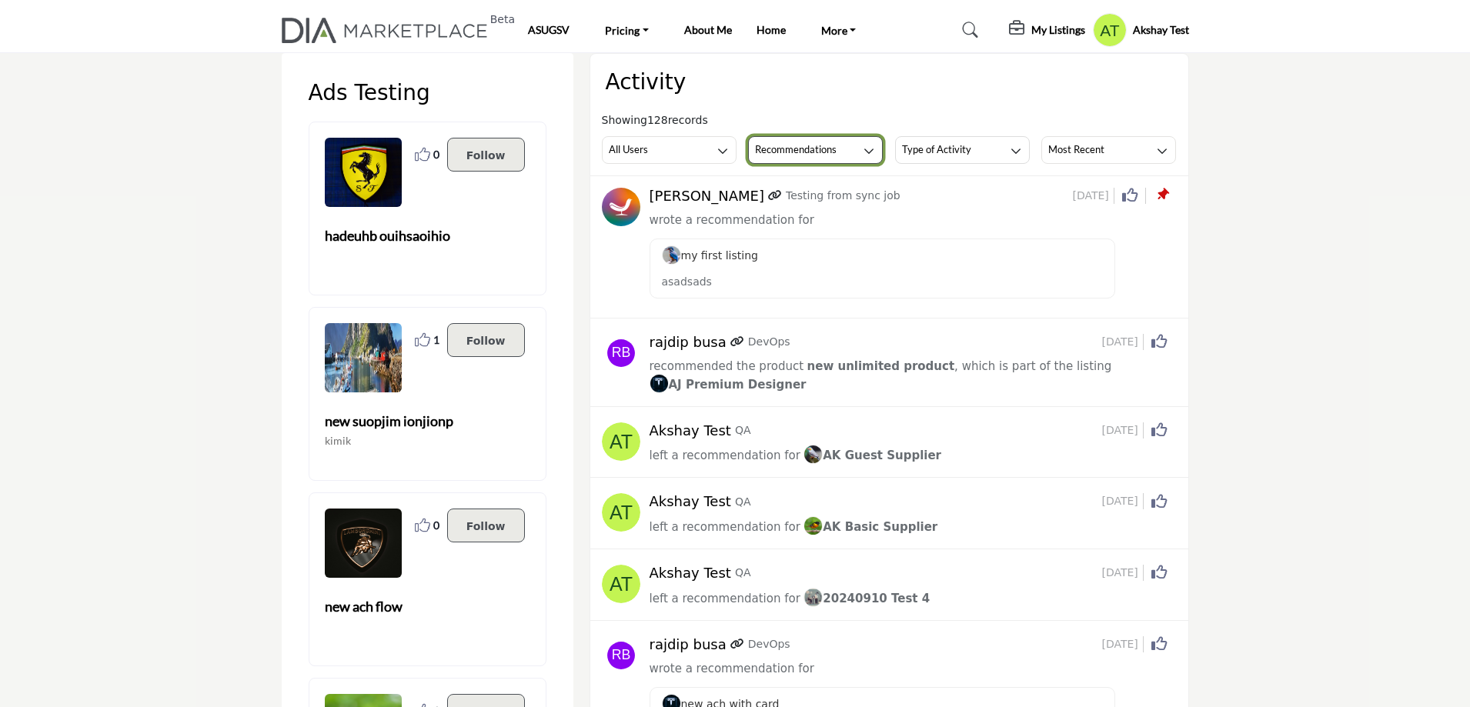
click at [842, 154] on button "Recommendations" at bounding box center [815, 150] width 135 height 28
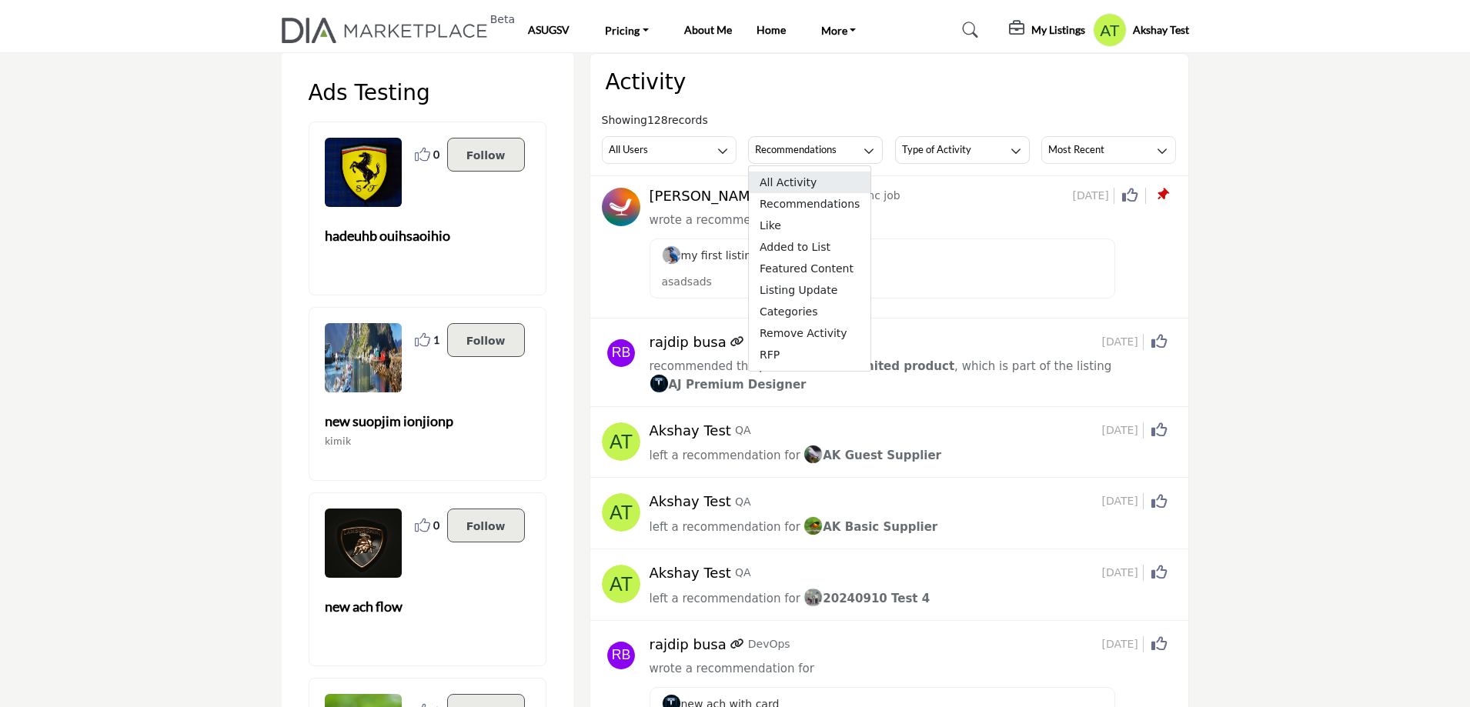
click at [819, 190] on span "All Activity" at bounding box center [810, 183] width 122 height 22
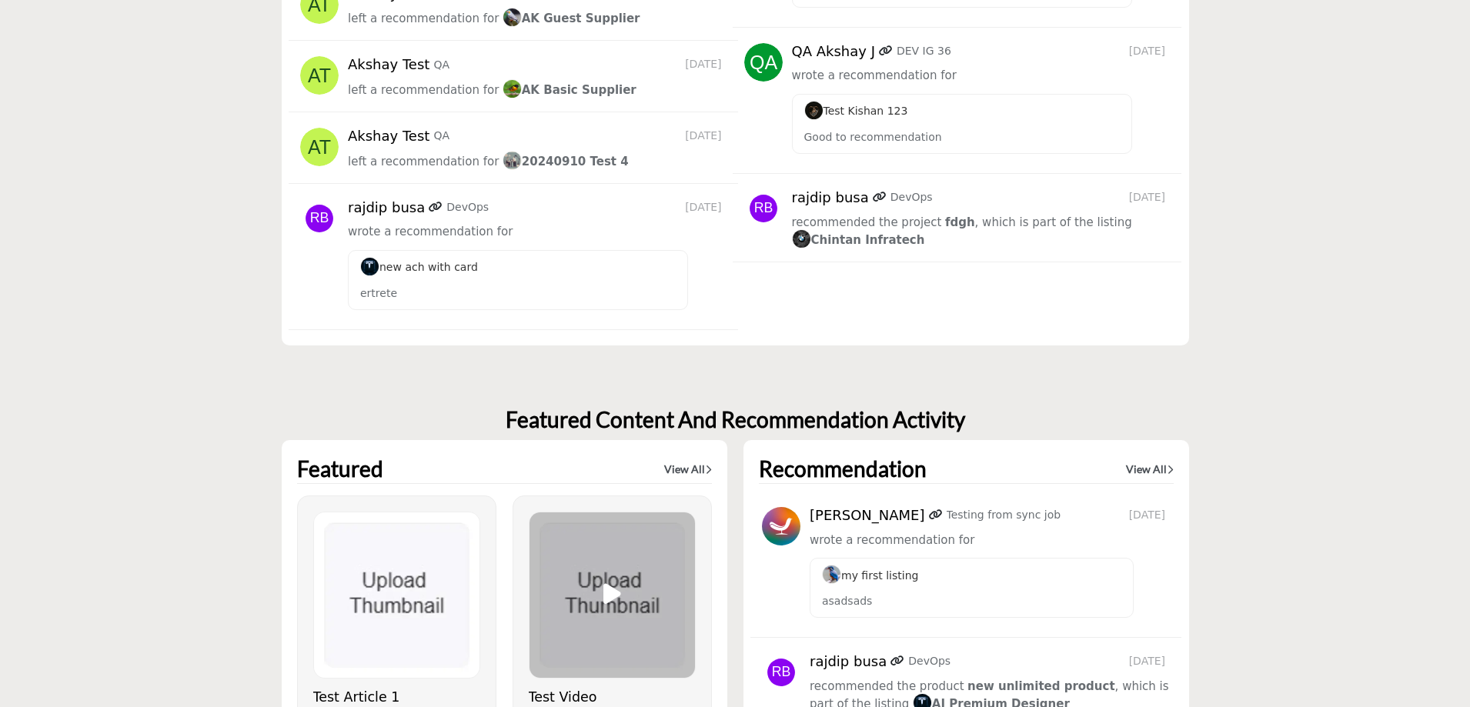
scroll to position [4983, 0]
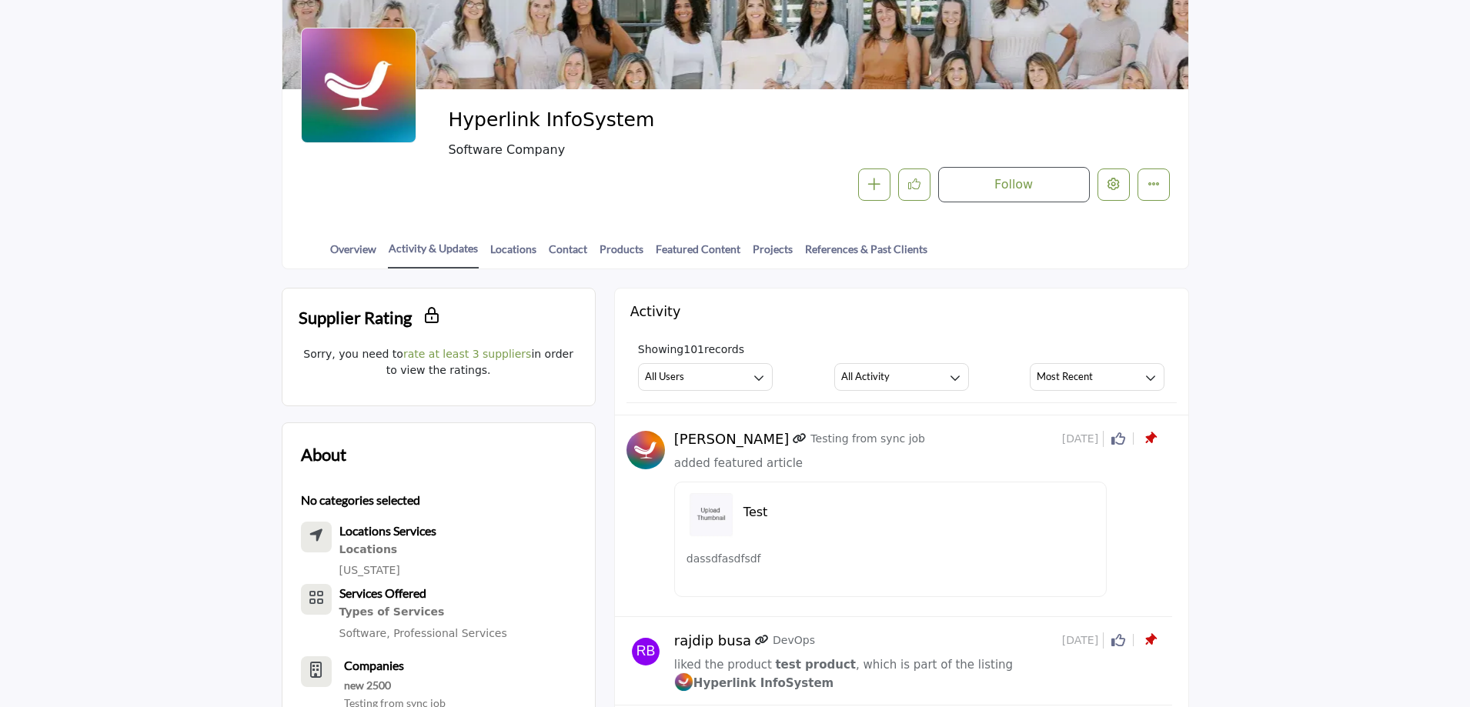
scroll to position [154, 0]
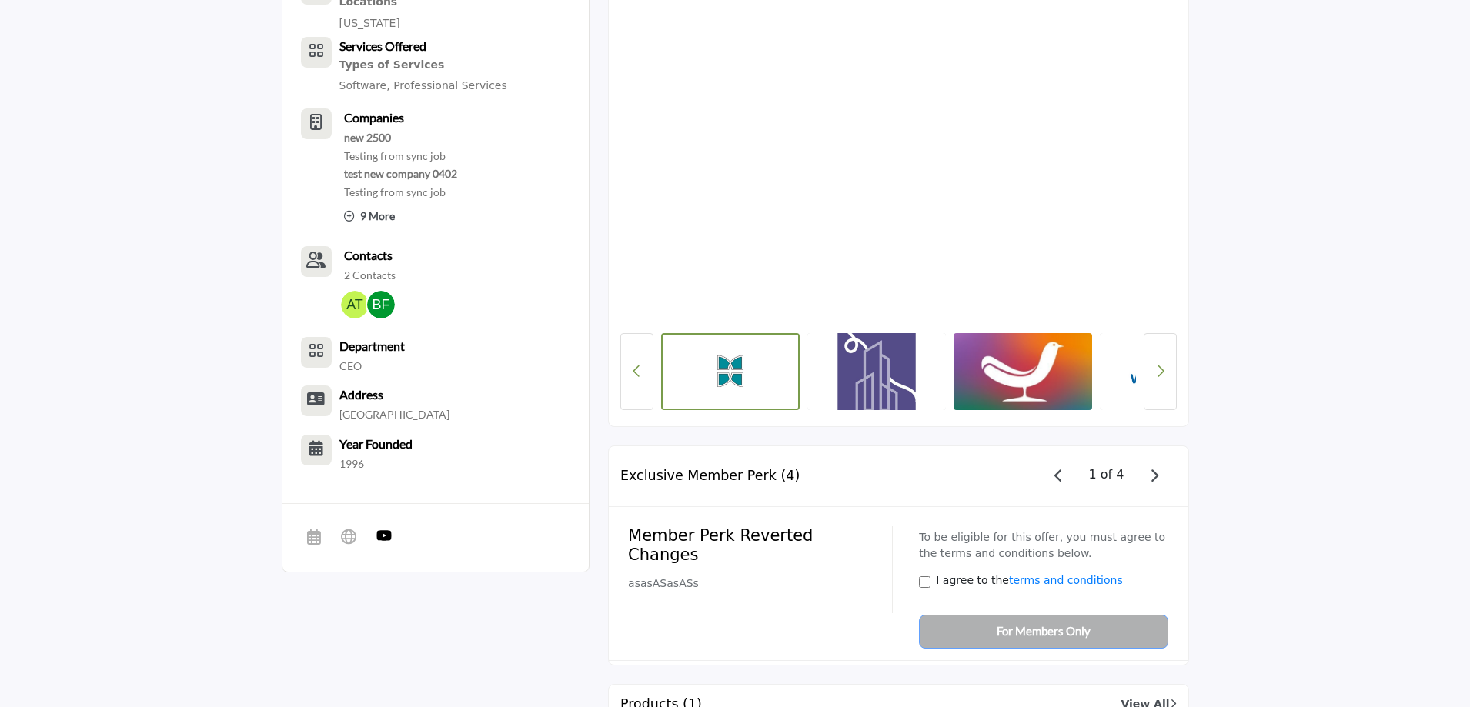
scroll to position [693, 0]
